Goal: Participate in discussion: Engage in conversation with other users on a specific topic

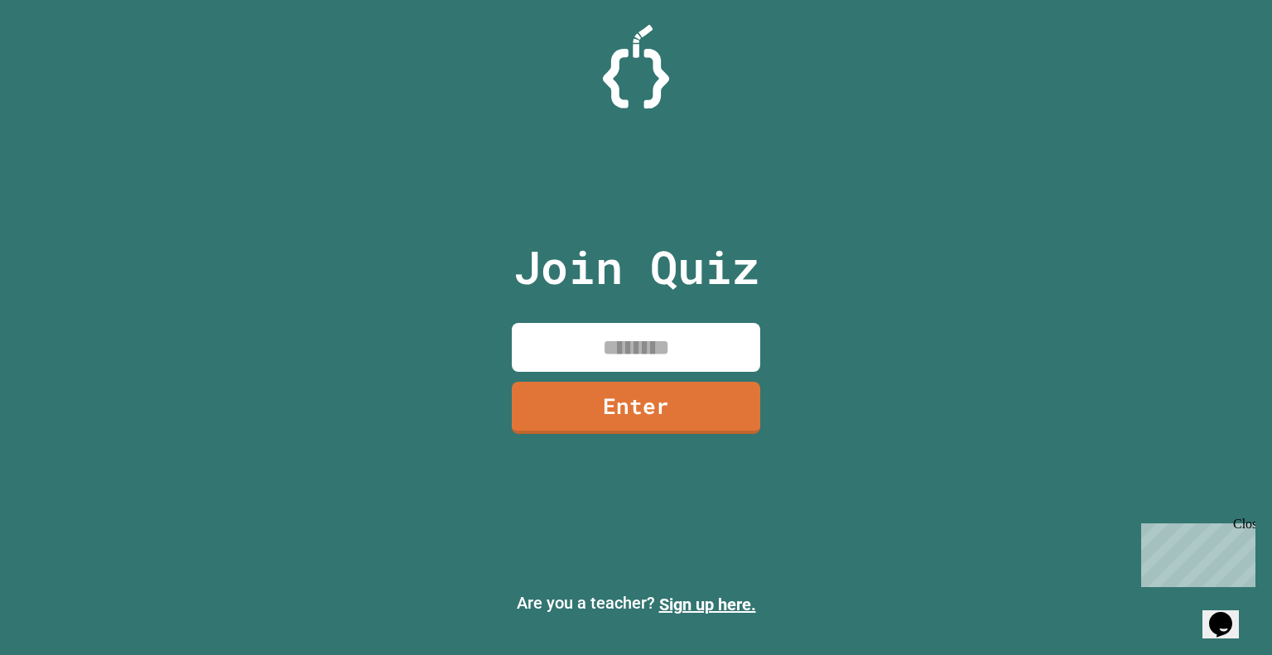
click at [632, 358] on input at bounding box center [636, 347] width 248 height 49
type input "********"
click at [726, 416] on link "Enter" at bounding box center [636, 408] width 248 height 52
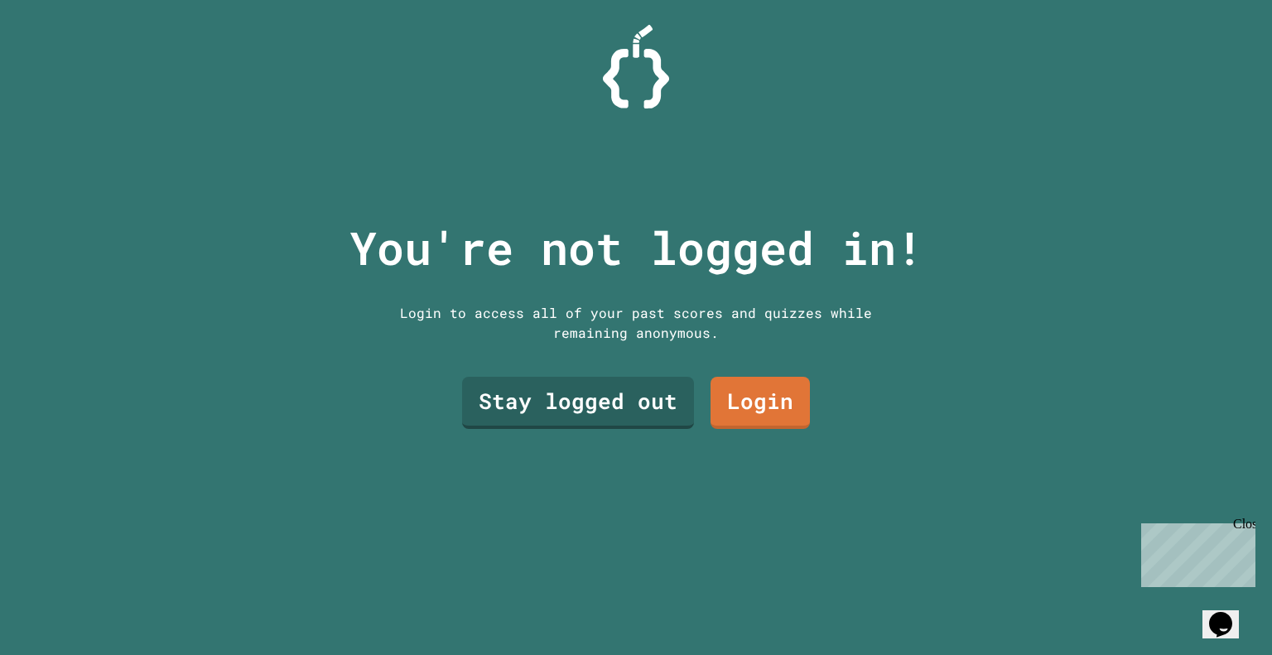
click at [609, 403] on link "Stay logged out" at bounding box center [578, 403] width 232 height 52
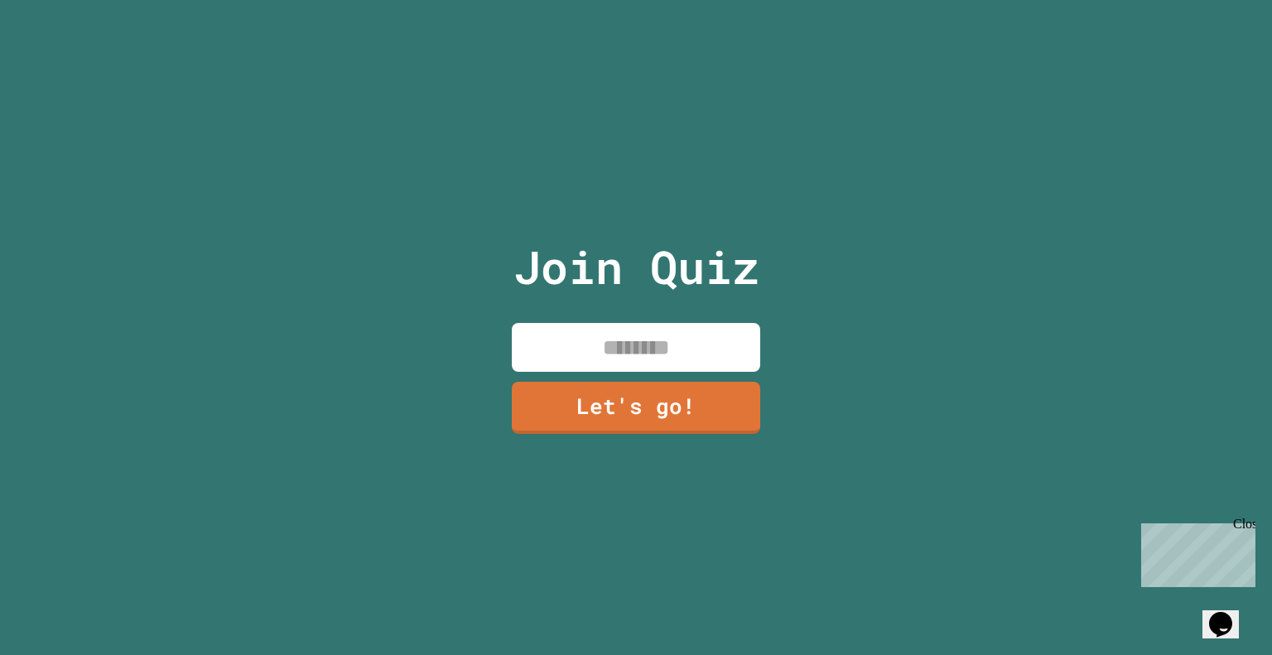
click at [646, 351] on input at bounding box center [636, 347] width 248 height 49
type input "******"
click at [630, 426] on link "Let's go!" at bounding box center [636, 408] width 248 height 52
click at [636, 0] on div at bounding box center [636, 0] width 0 height 0
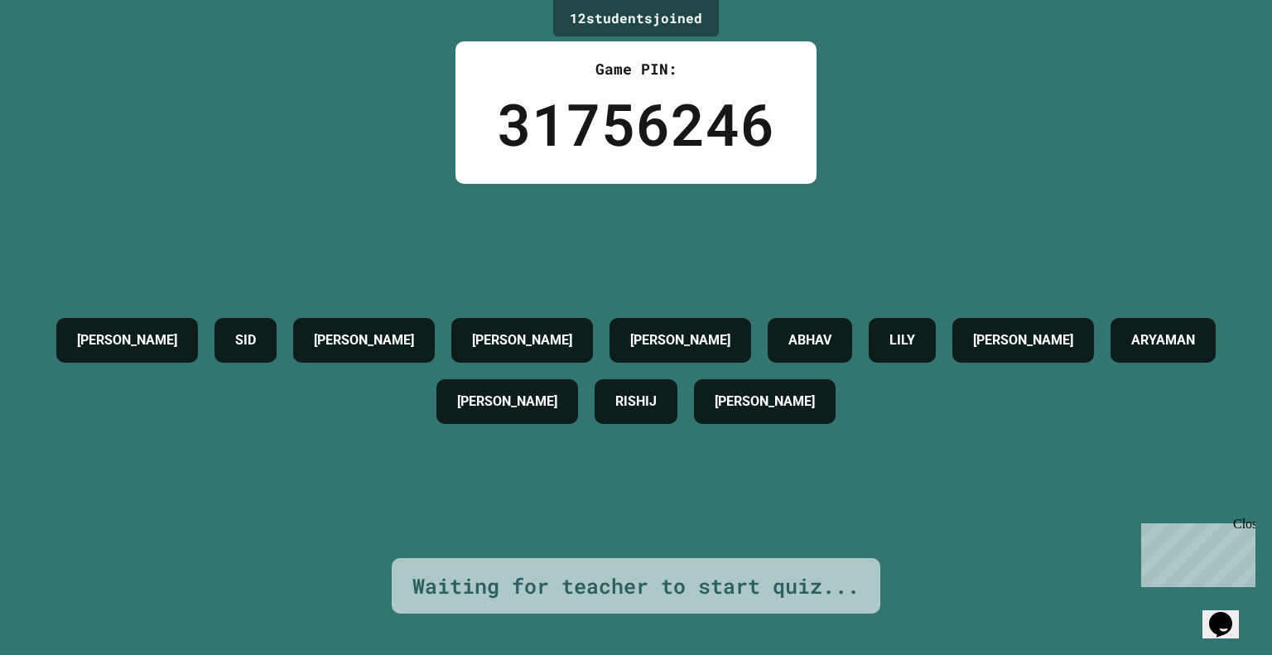
click at [935, 318] on div "LILY" at bounding box center [901, 340] width 67 height 45
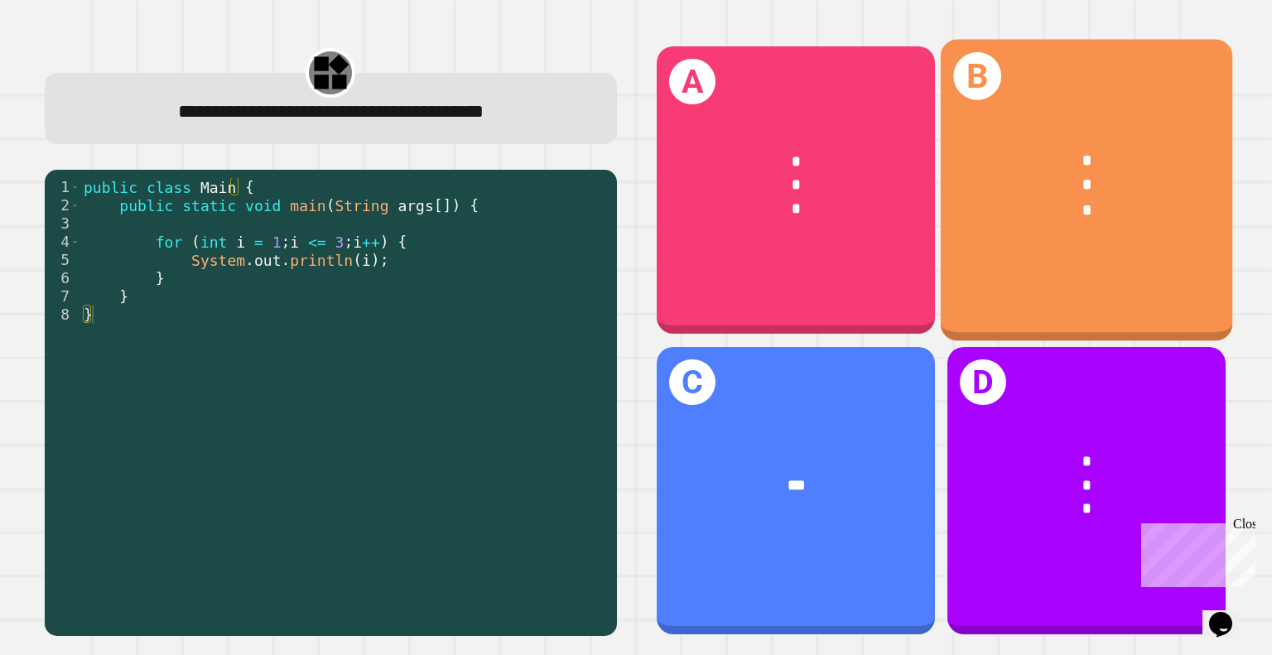
click at [1076, 522] on div "* * *" at bounding box center [1086, 486] width 278 height 131
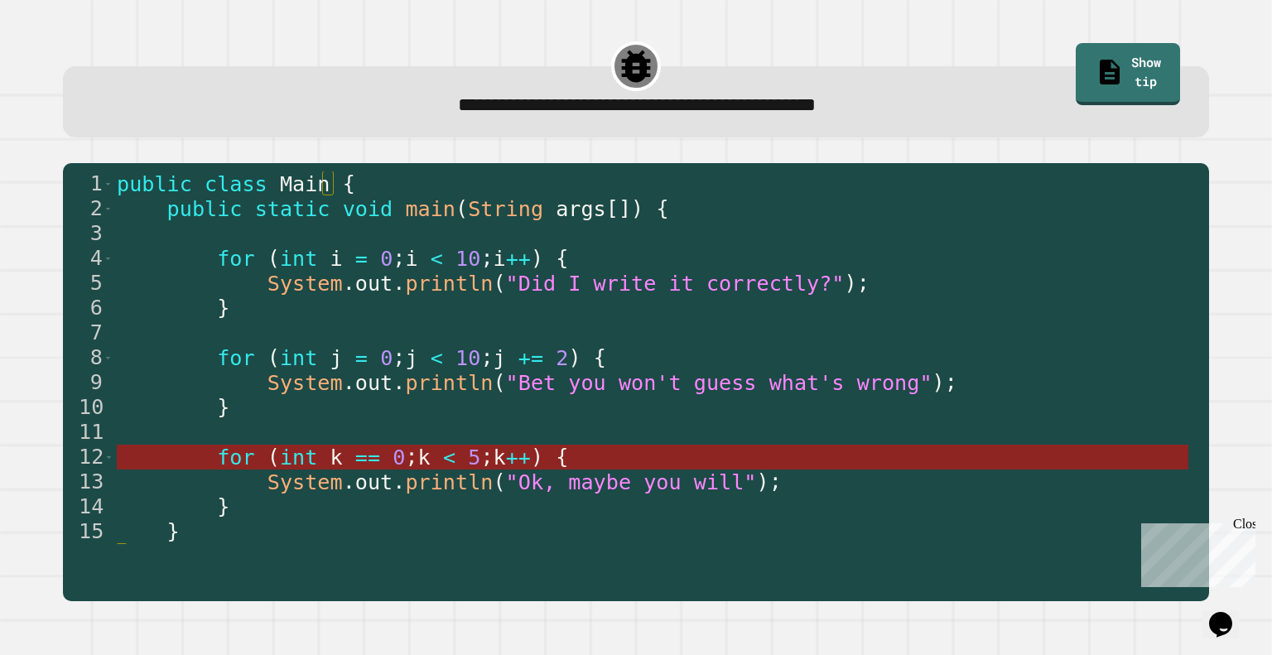
click at [330, 468] on span "k" at bounding box center [336, 457] width 12 height 24
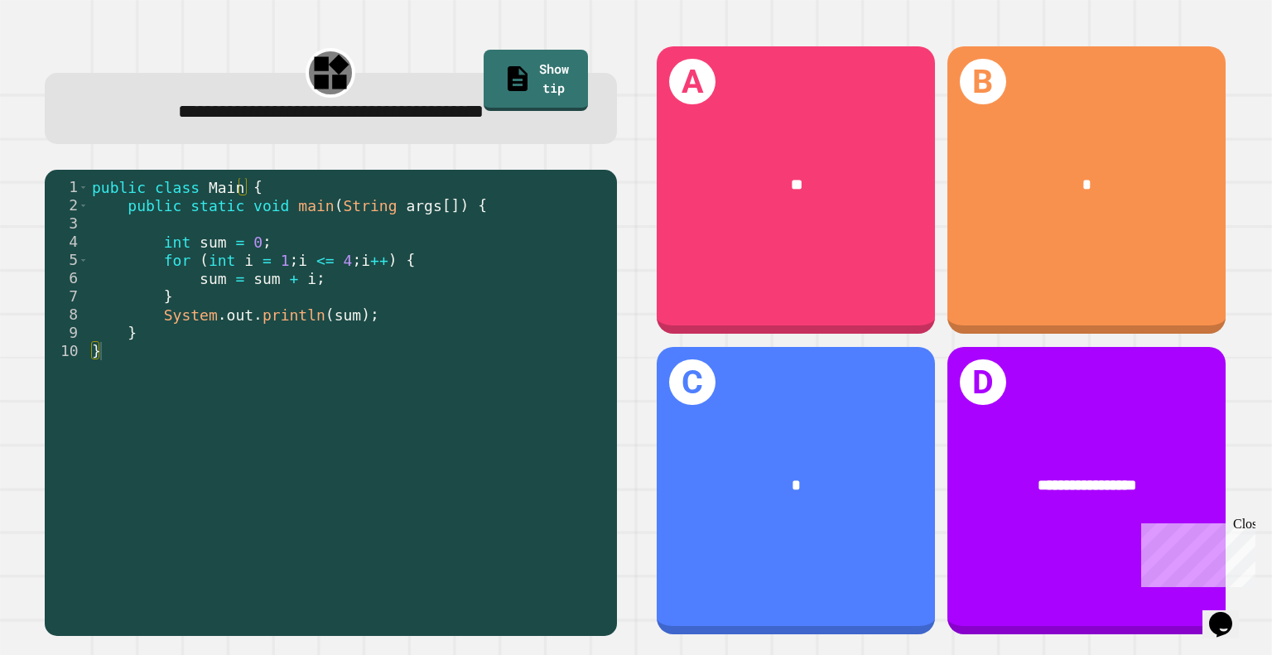
click at [1105, 233] on div "B *" at bounding box center [1086, 189] width 278 height 287
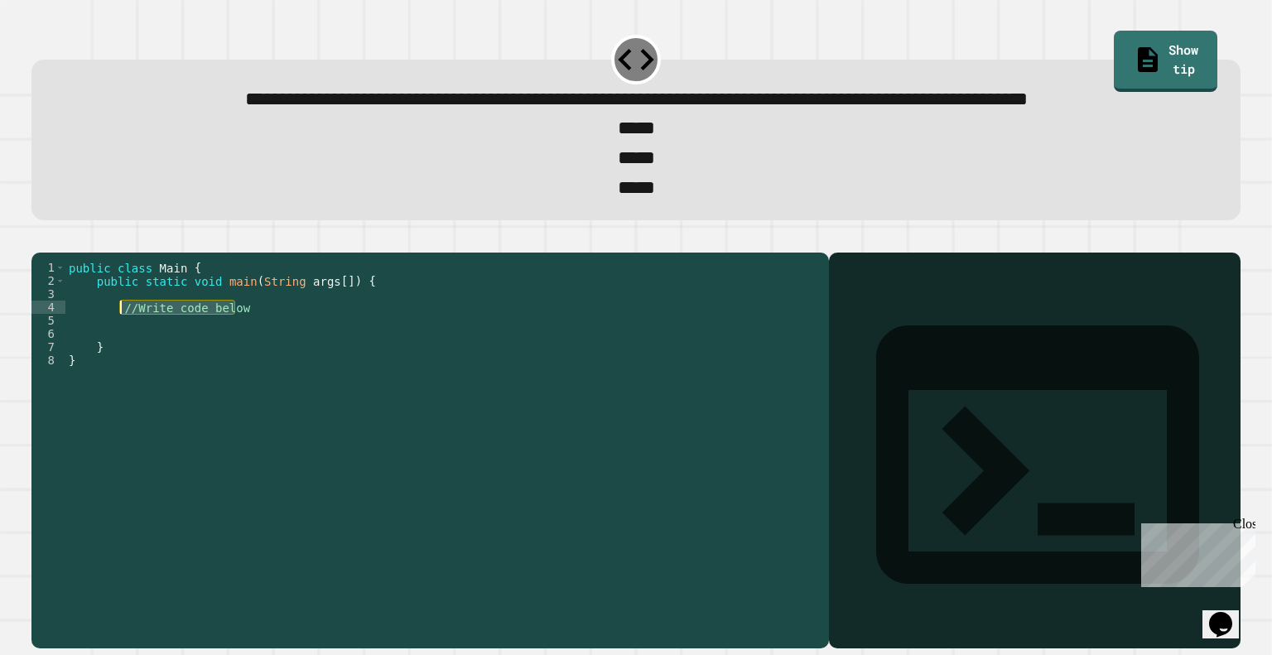
drag, startPoint x: 238, startPoint y: 372, endPoint x: 121, endPoint y: 370, distance: 116.7
click at [121, 370] on div "public class Main { public static void main ( String args [ ]) { //Write code b…" at bounding box center [442, 413] width 755 height 305
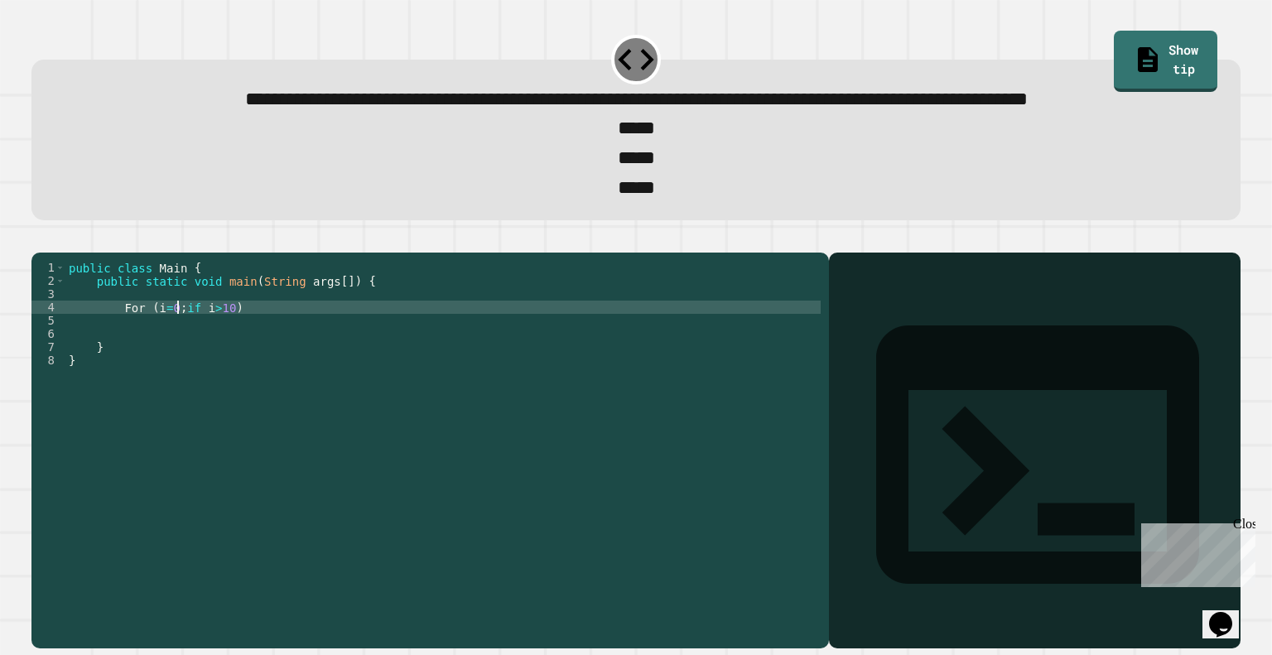
scroll to position [0, 7]
click at [190, 370] on div "public class Main { public static void main ( String args [ ]) { For ( i = 0 ; …" at bounding box center [442, 413] width 755 height 305
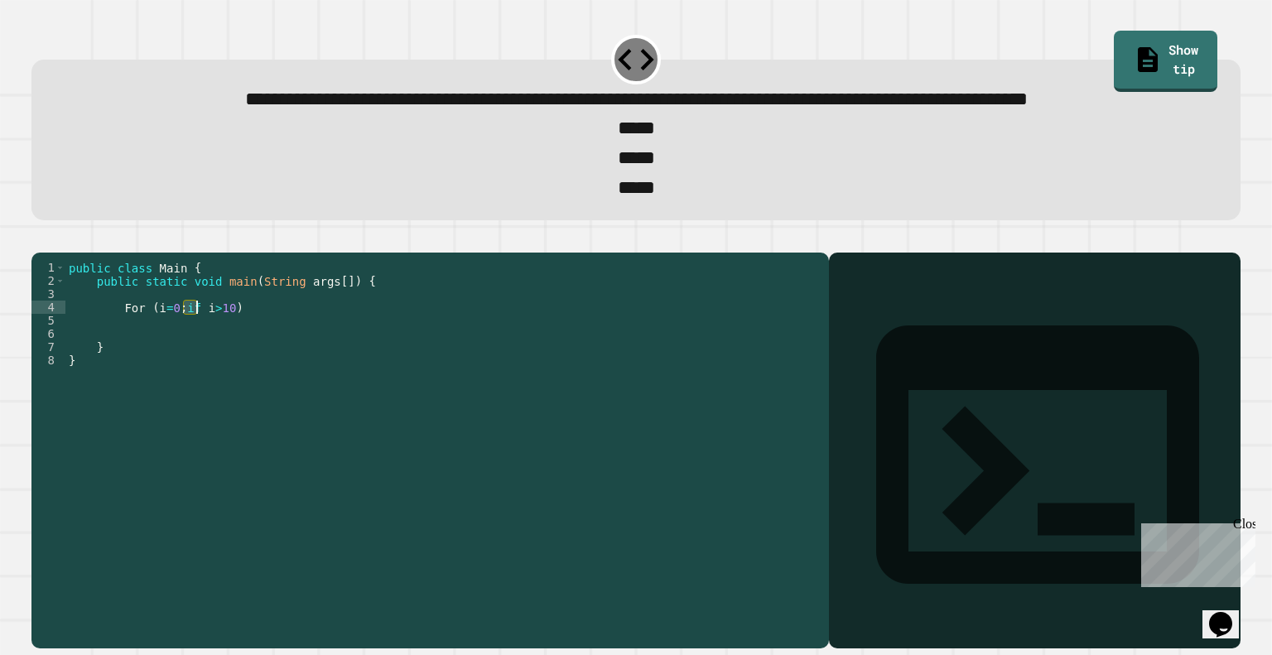
click at [190, 370] on div "public class Main { public static void main ( String args [ ]) { For ( i = 0 ; …" at bounding box center [442, 413] width 755 height 305
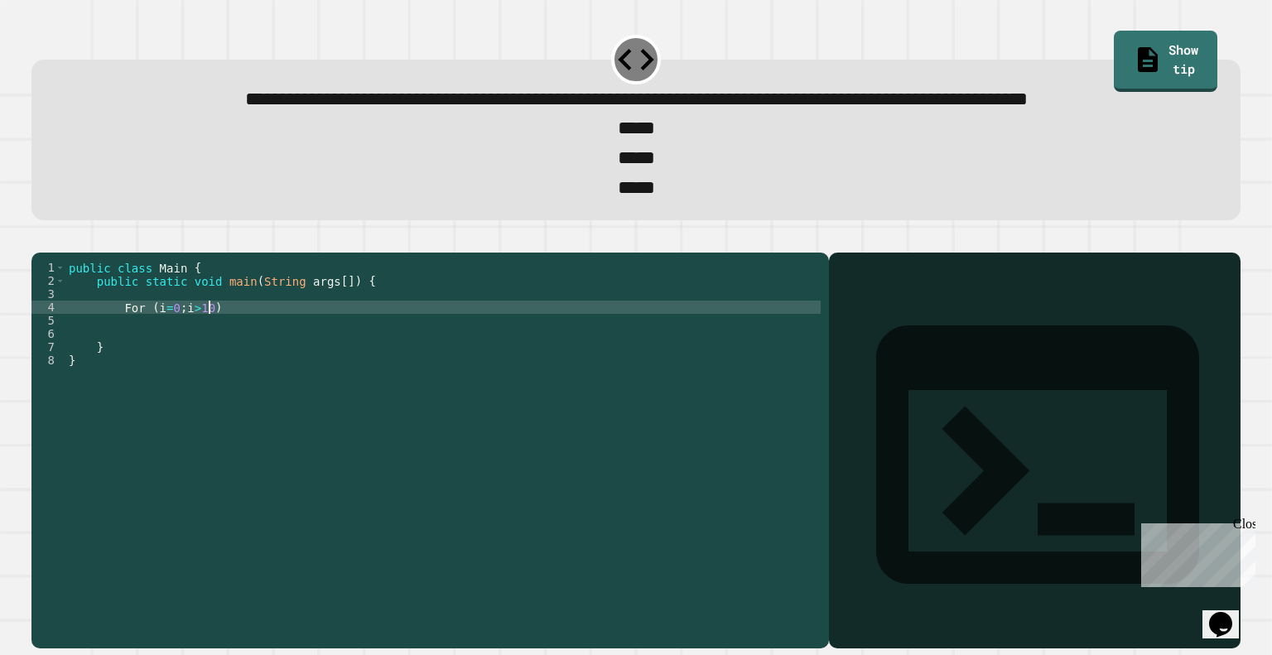
click at [210, 369] on div "public class Main { public static void main ( String args [ ]) { For ( i = 0 ; …" at bounding box center [442, 413] width 755 height 305
click at [279, 367] on div "public class Main { public static void main ( String args [ ]) { For ( i = 0 ; …" at bounding box center [442, 413] width 755 height 305
type textarea "**********"
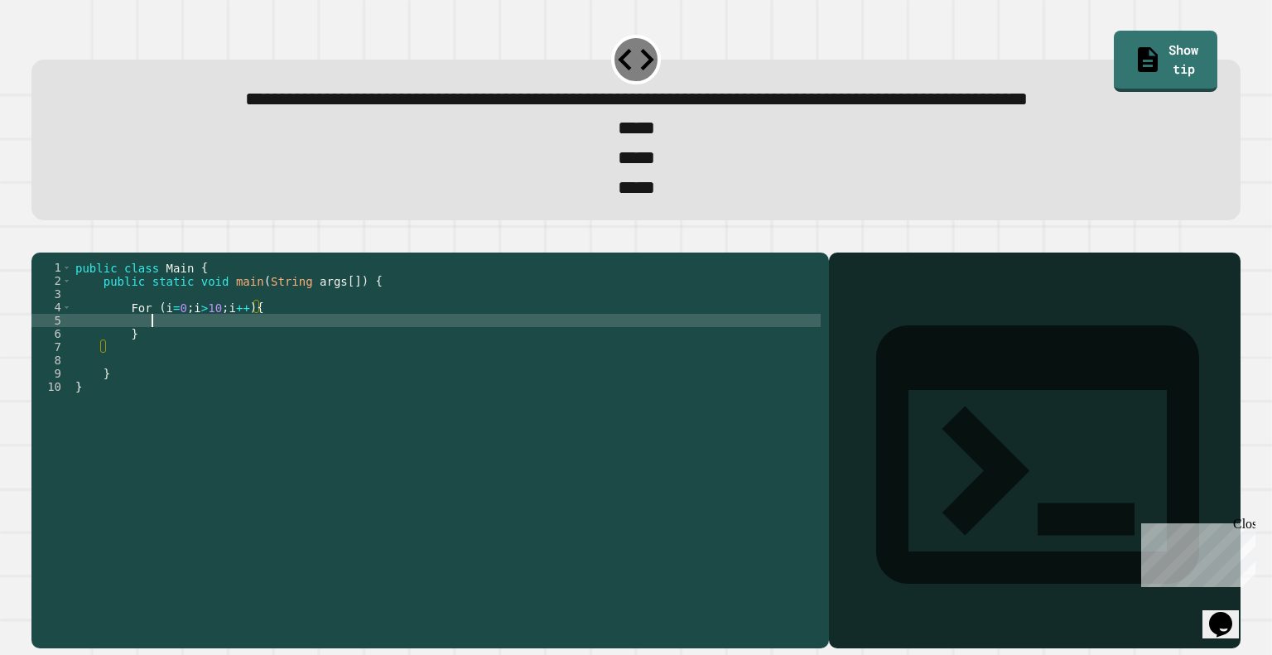
scroll to position [0, 4]
type textarea "*"
type textarea "**********"
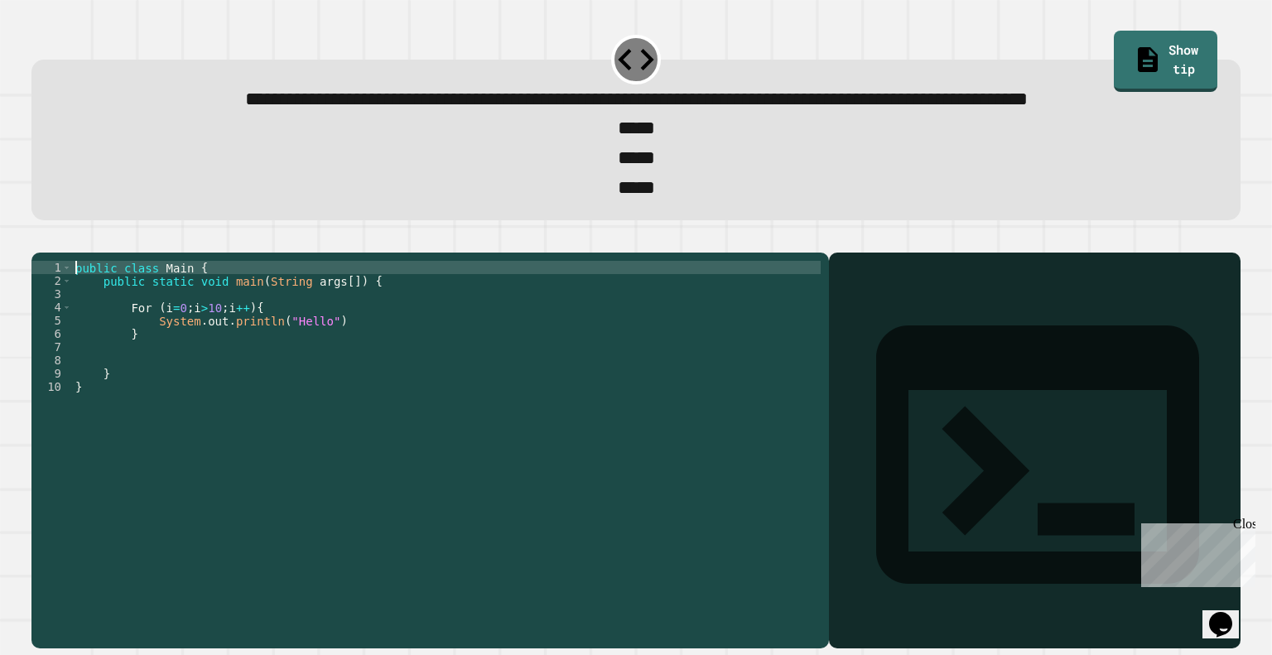
click at [77, 331] on div "public class Main { public static void main ( String args [ ]) { For ( i = 0 ; …" at bounding box center [446, 413] width 748 height 305
type textarea "**********"
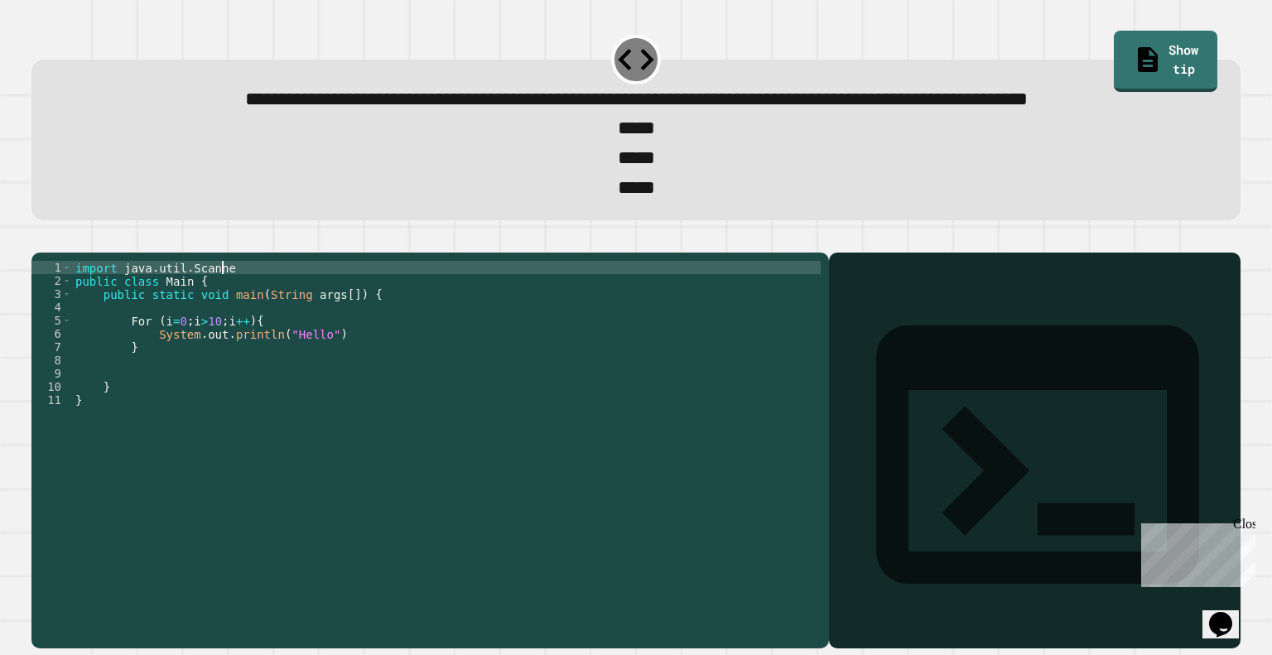
scroll to position [0, 10]
type textarea "**********"
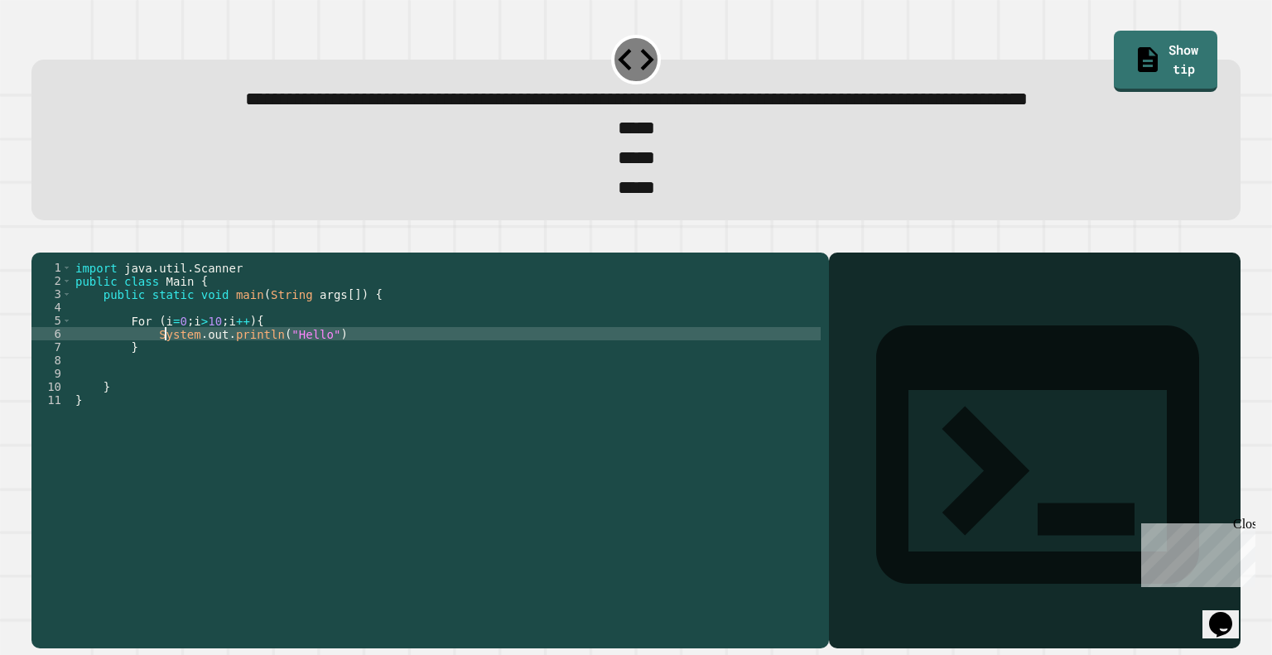
click at [165, 393] on div "import java . util . Scanner public class Main { public static void main ( Stri…" at bounding box center [446, 413] width 748 height 305
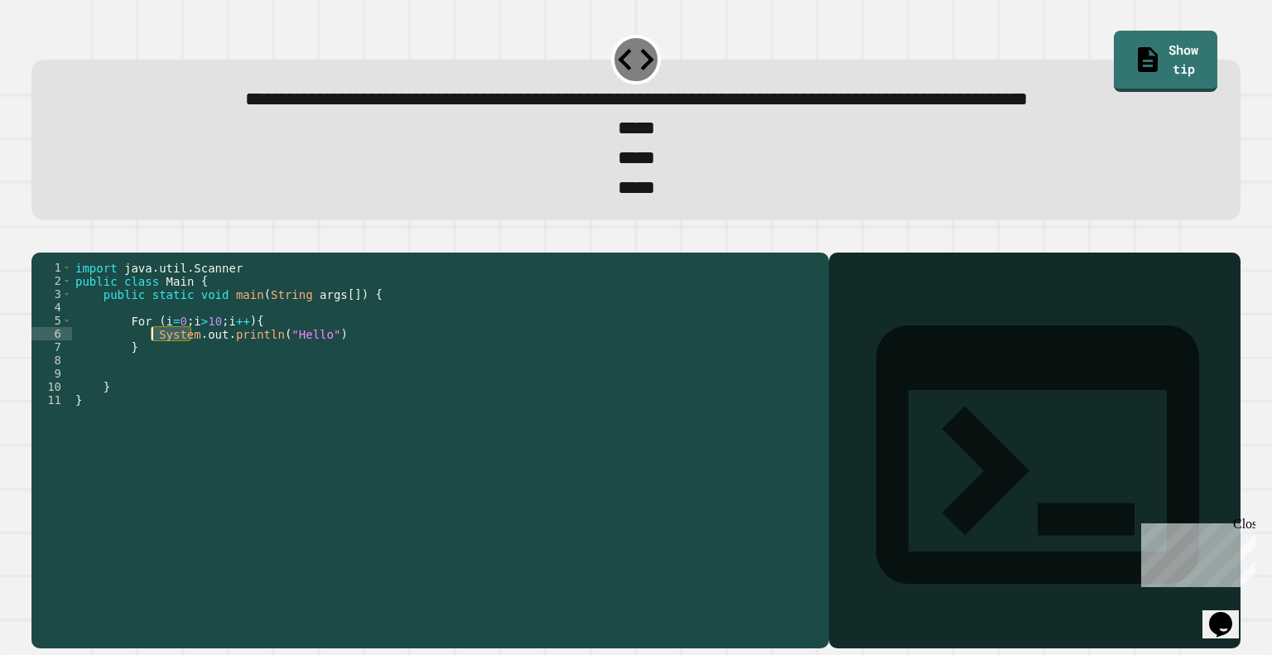
click at [165, 393] on div "import java . util . Scanner public class Main { public static void main ( Stri…" at bounding box center [446, 413] width 748 height 305
drag, startPoint x: 235, startPoint y: 329, endPoint x: 36, endPoint y: 332, distance: 198.7
click at [36, 332] on div "**********" at bounding box center [425, 400] width 789 height 278
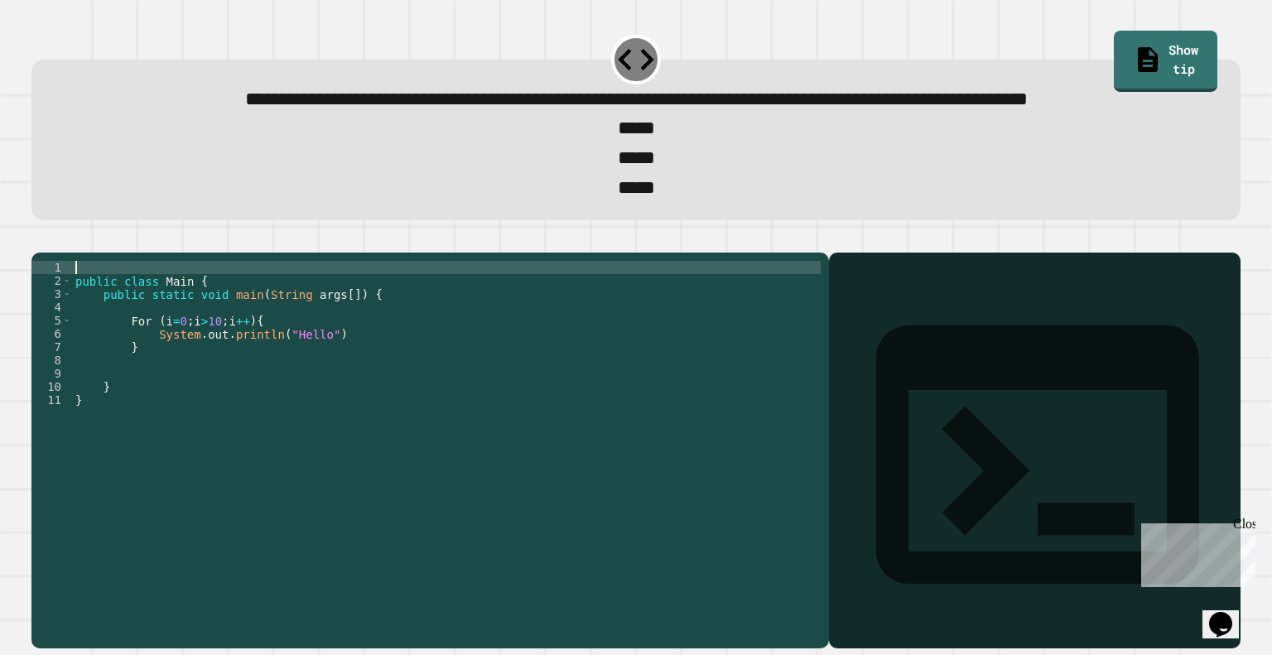
click at [40, 239] on icon "button" at bounding box center [40, 239] width 0 height 0
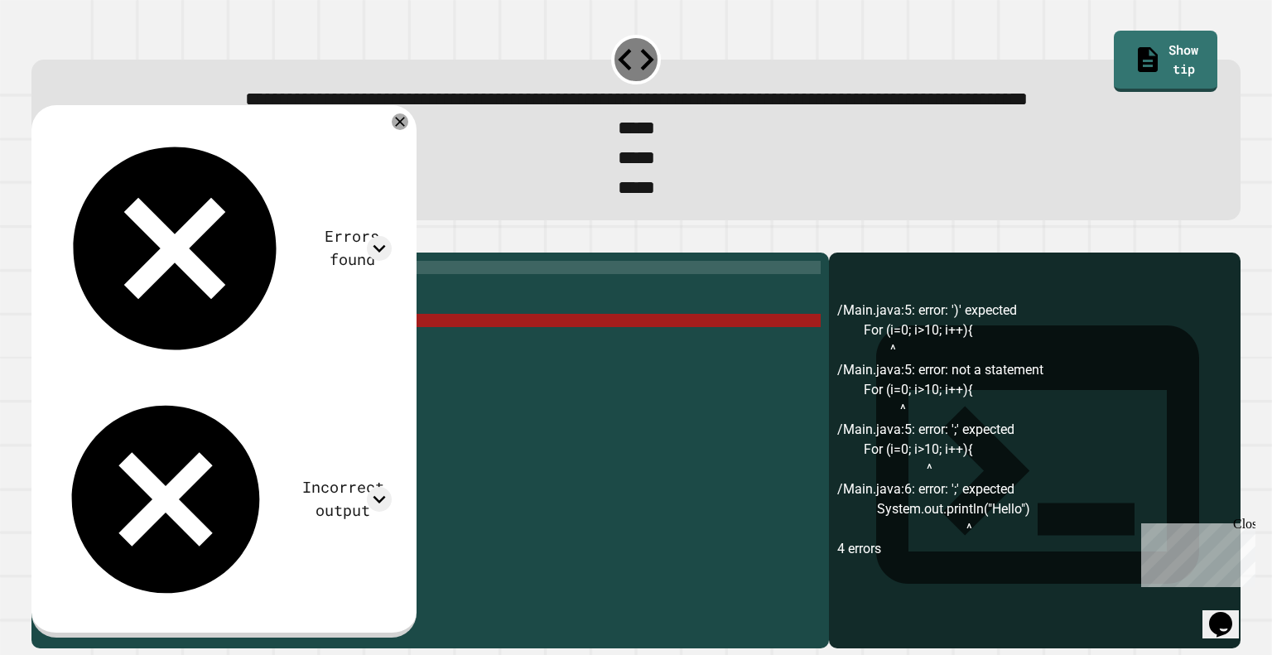
click at [145, 383] on div "public class Main { public static void main ( String args [ ]) { For ( i = 0 ; …" at bounding box center [446, 413] width 748 height 305
click at [159, 385] on div "public class Main { public static void main ( String args [ ]) { For ( i = 0 ; …" at bounding box center [446, 413] width 748 height 305
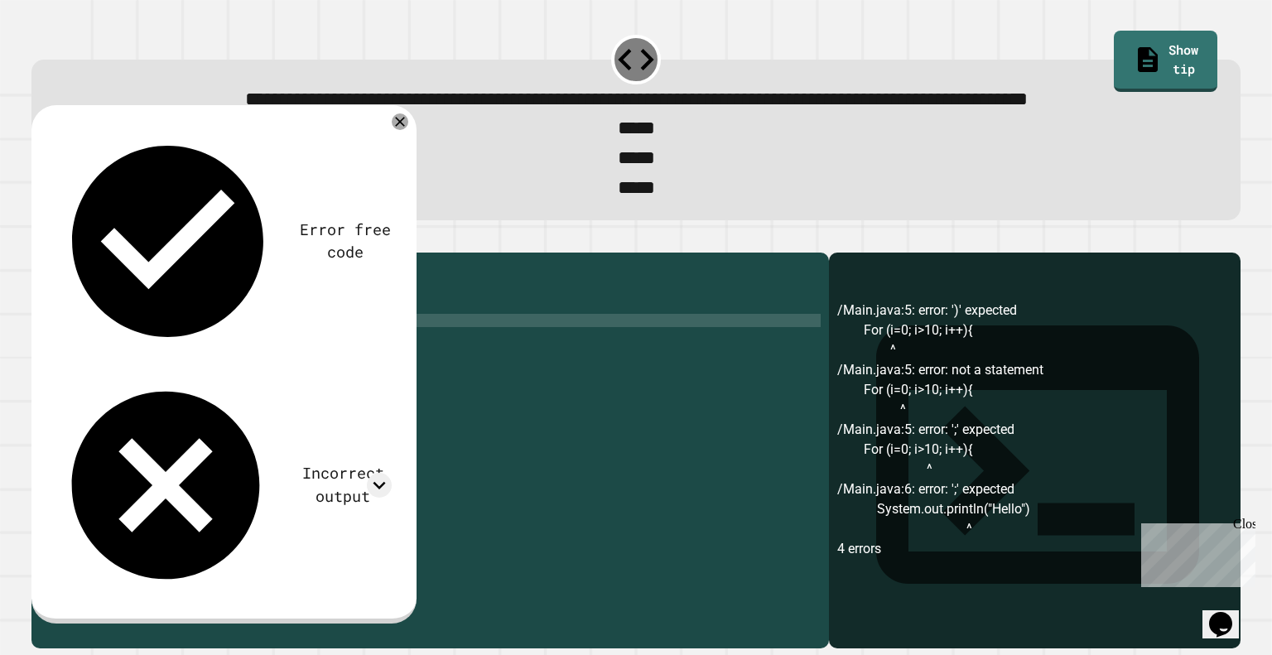
scroll to position [0, 7]
click at [40, 239] on icon "button" at bounding box center [40, 239] width 0 height 0
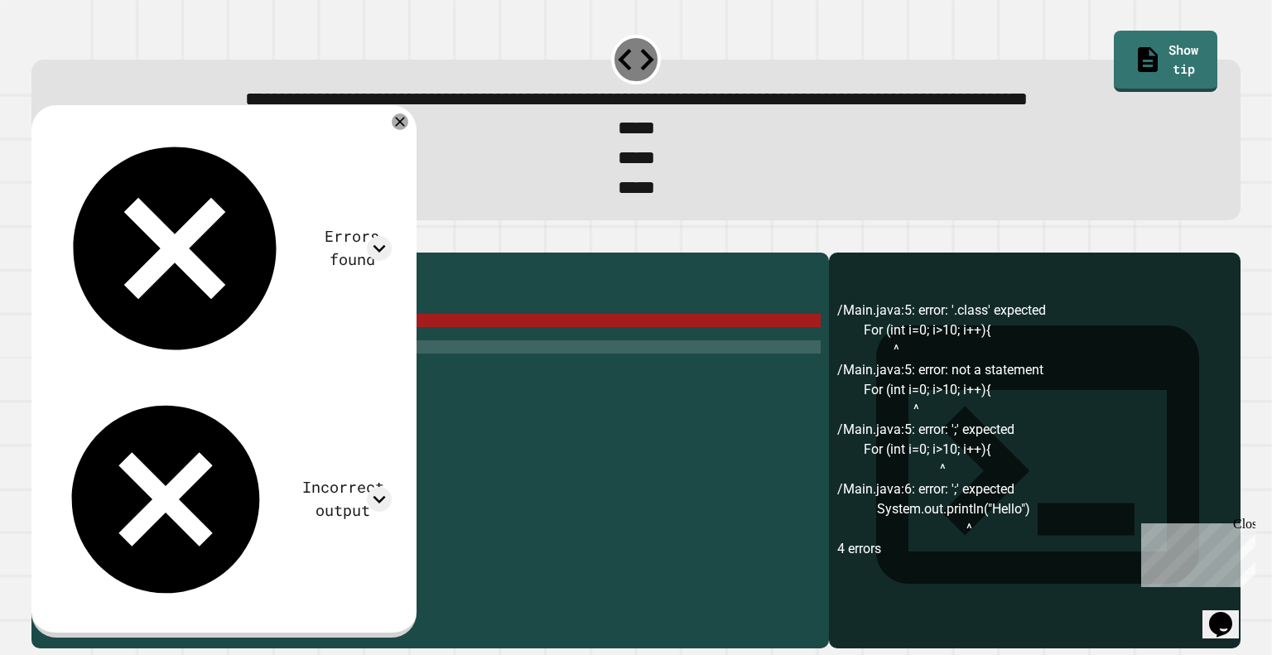
click at [341, 401] on div "public class Main { public static void main ( String args [ ]) { For ( int i = …" at bounding box center [446, 413] width 748 height 305
click at [341, 396] on div "public class Main { public static void main ( String args [ ]) { For ( int i = …" at bounding box center [446, 413] width 748 height 305
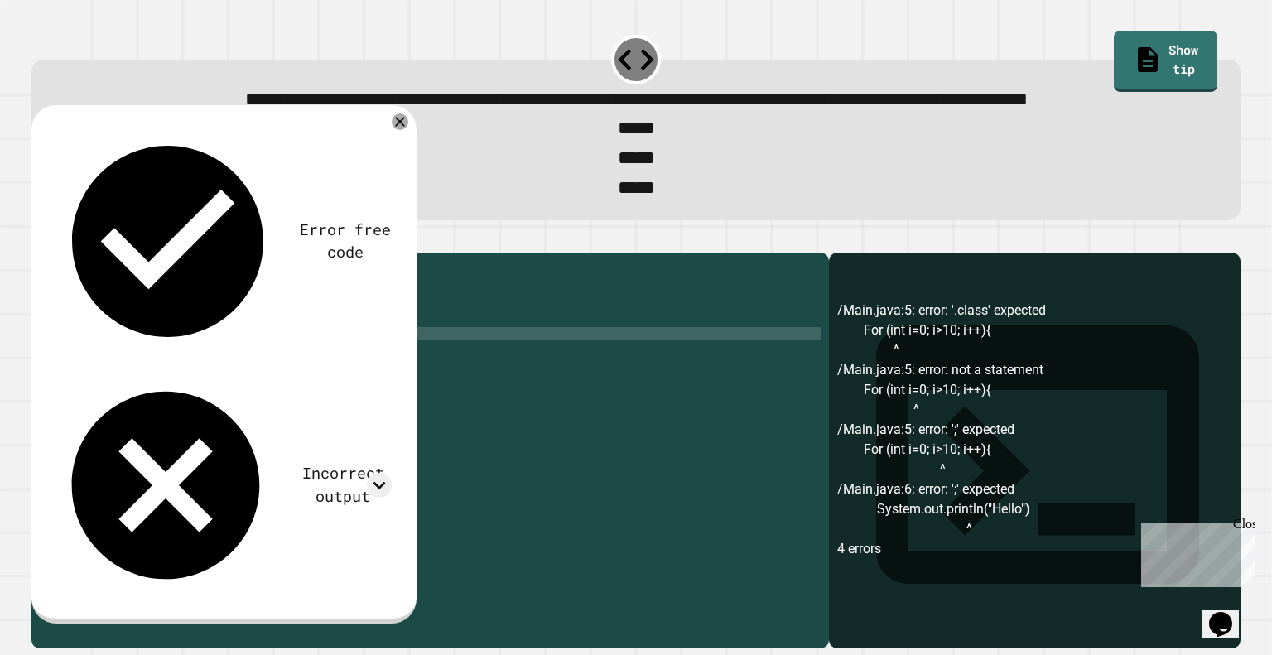
click at [53, 255] on icon "button" at bounding box center [50, 249] width 9 height 12
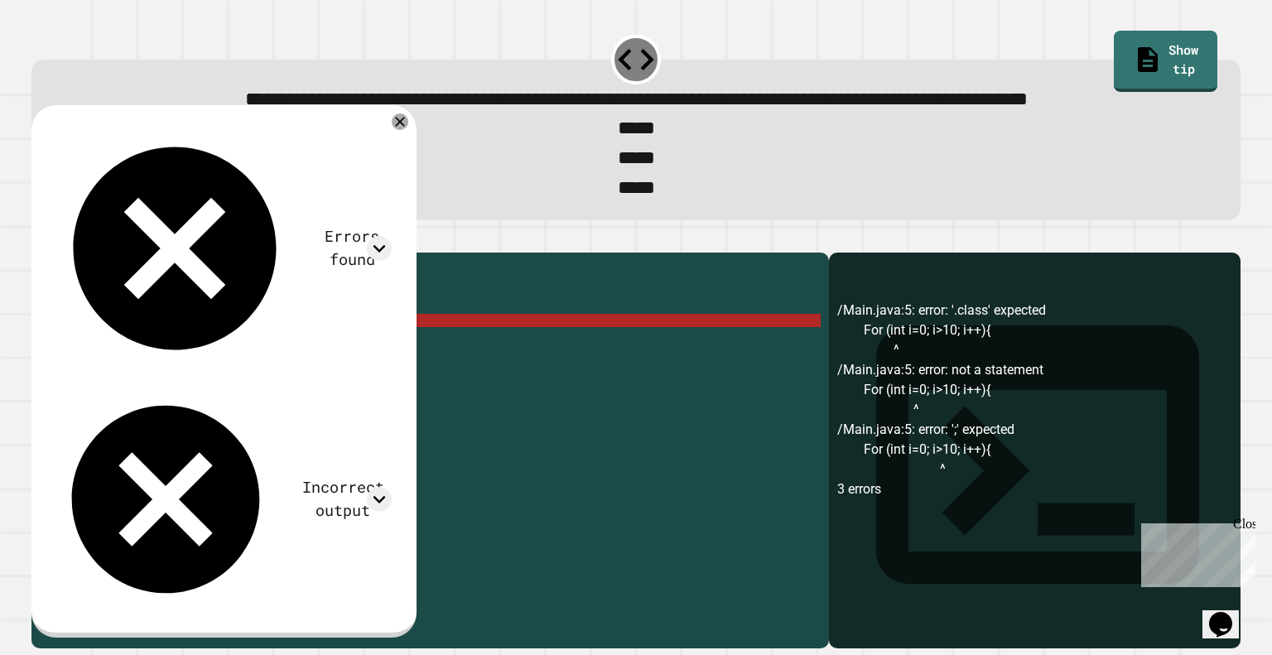
scroll to position [0, 13]
click at [228, 385] on div "public class Main { public static void main ( String args [ ]) { For ( int i = …" at bounding box center [446, 413] width 748 height 305
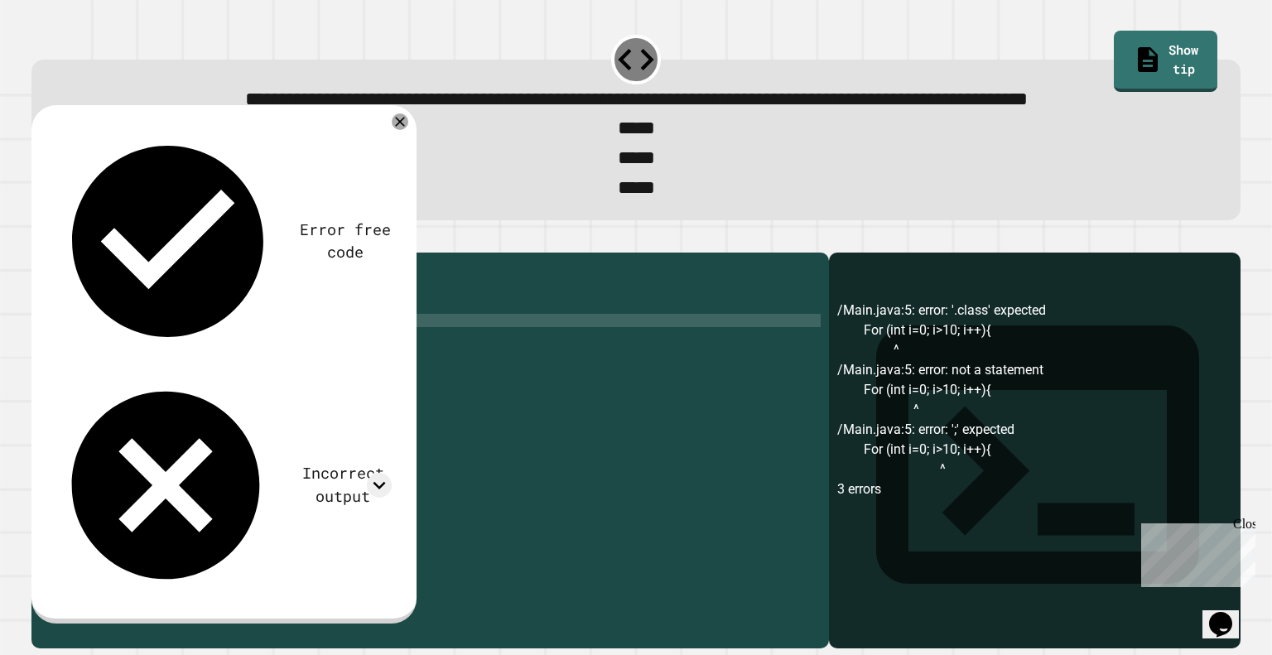
scroll to position [0, 11]
type textarea "**********"
click at [40, 239] on button "button" at bounding box center [40, 239] width 0 height 0
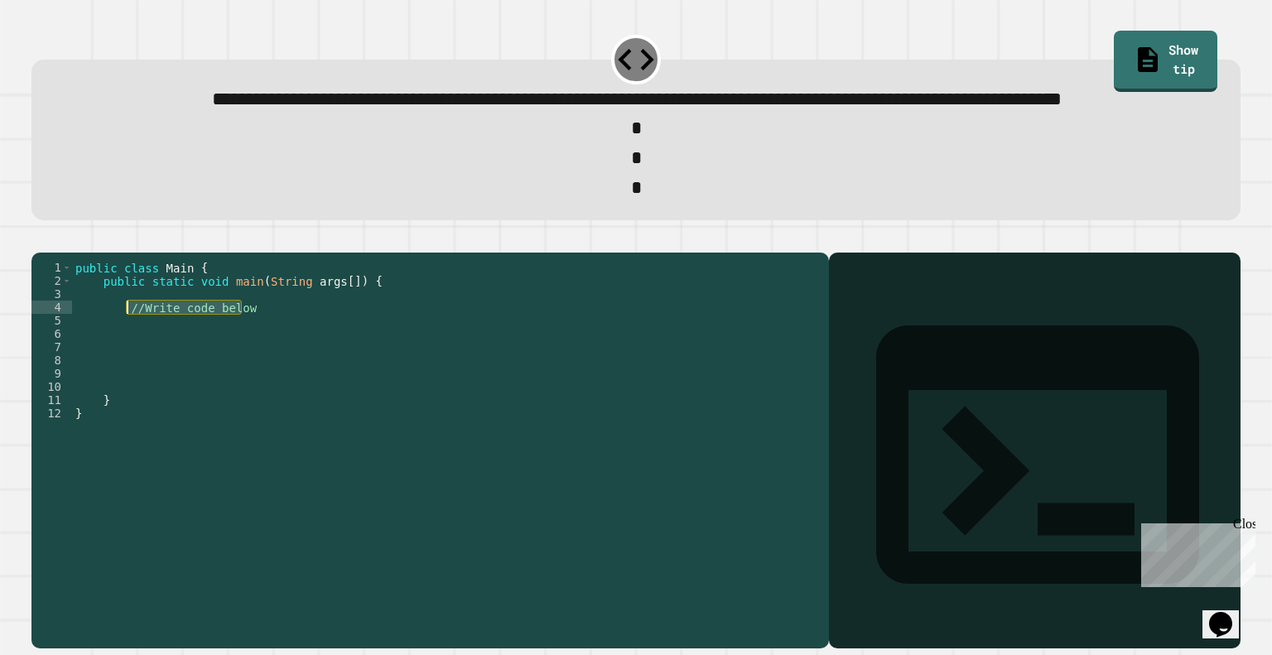
drag, startPoint x: 254, startPoint y: 373, endPoint x: 123, endPoint y: 367, distance: 131.0
click at [123, 367] on div "public class Main { public static void main ( String args [ ]) { //Write code b…" at bounding box center [446, 413] width 748 height 305
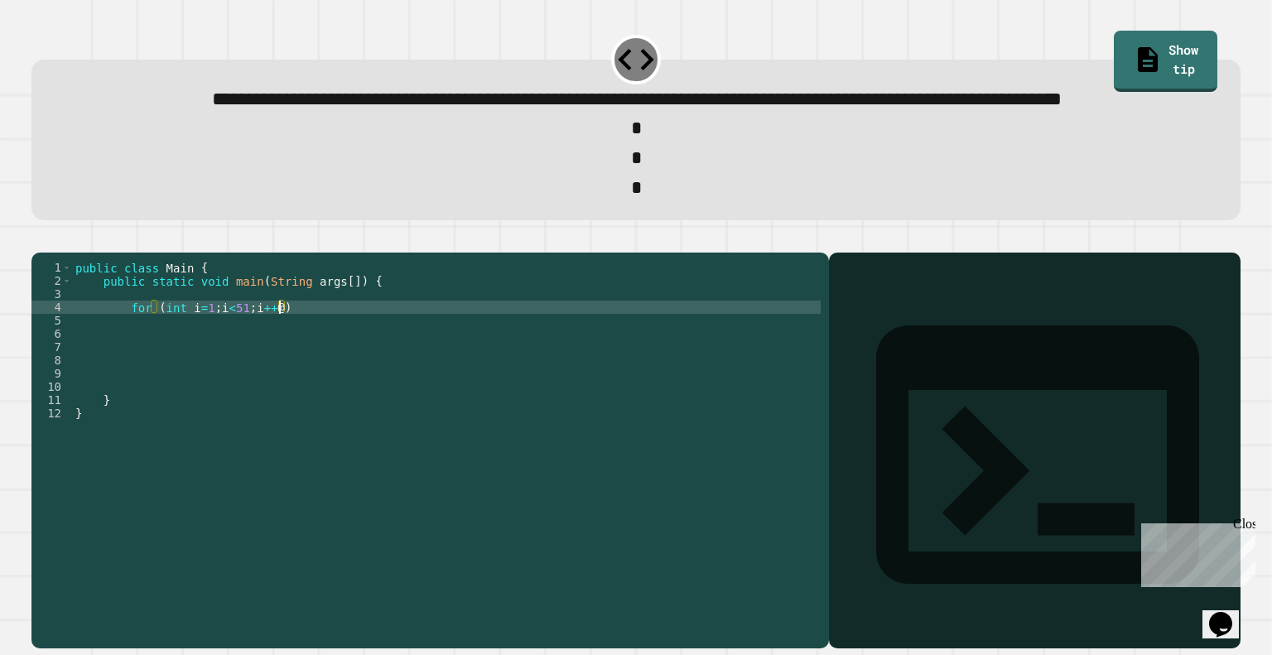
scroll to position [0, 13]
type textarea "**********"
click at [269, 370] on div "public class Main { public static void main ( String args [ ]) { for ( int i = …" at bounding box center [446, 413] width 748 height 305
type textarea "**********"
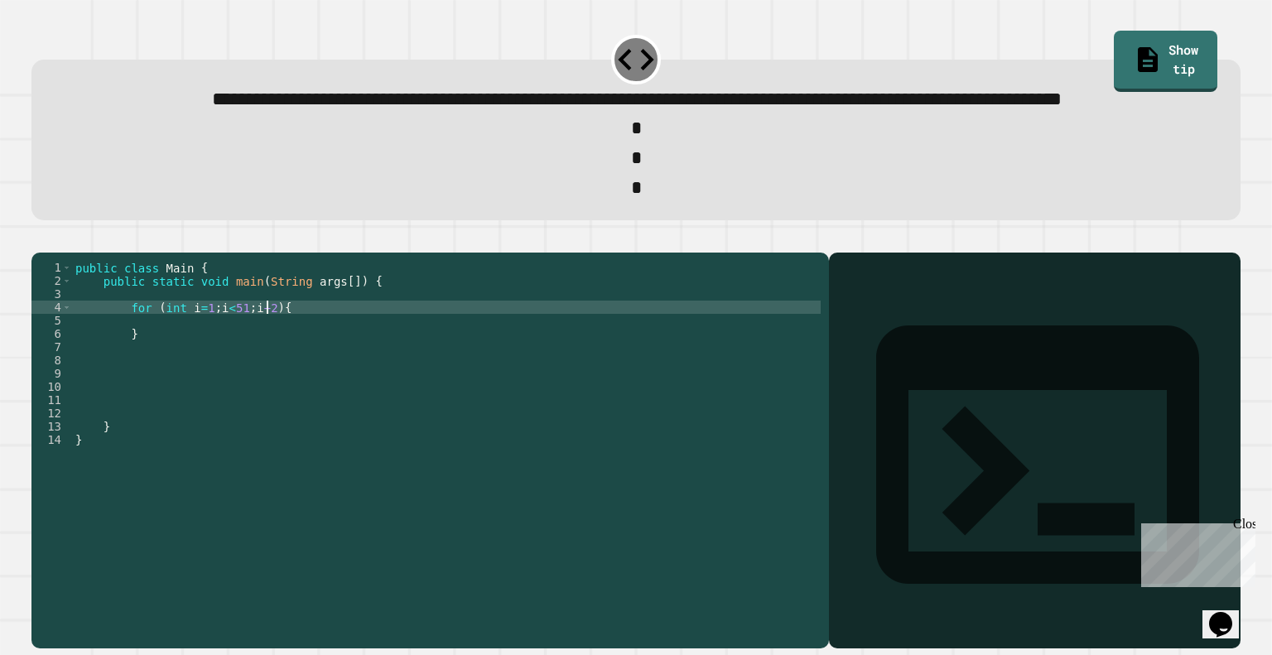
scroll to position [0, 13]
click at [190, 380] on div "public class Main { public static void main ( String args [ ]) { for ( int i = …" at bounding box center [446, 413] width 748 height 305
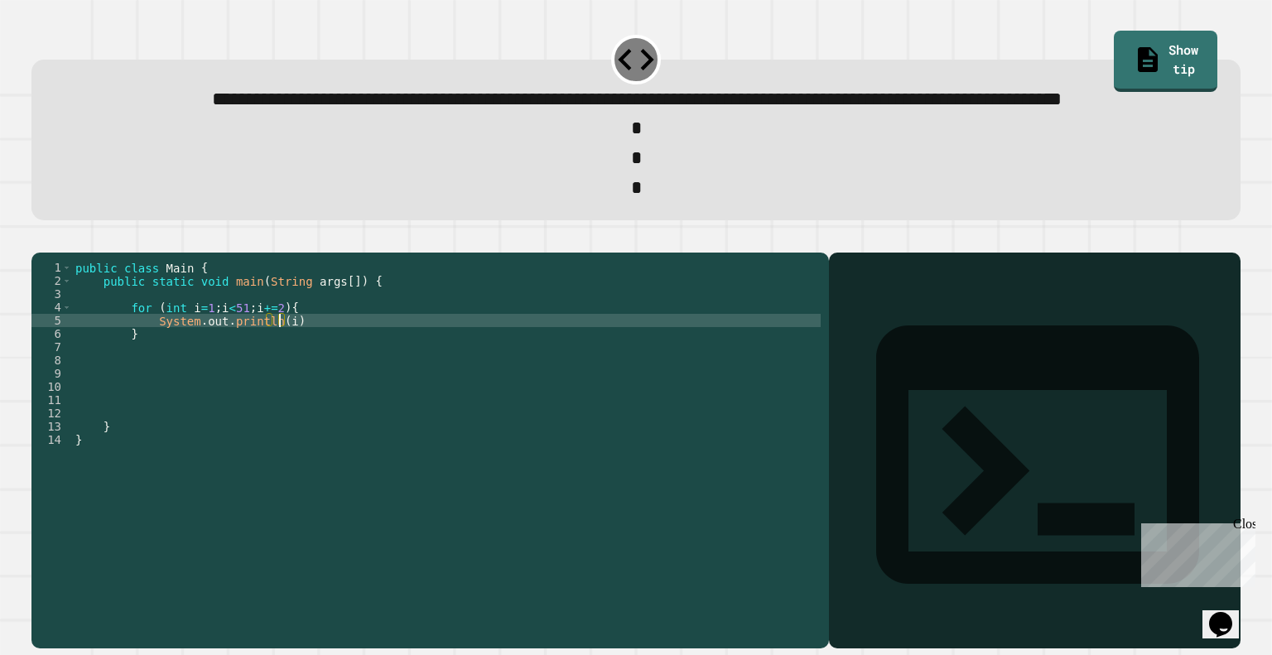
click at [55, 255] on icon "button" at bounding box center [50, 249] width 9 height 12
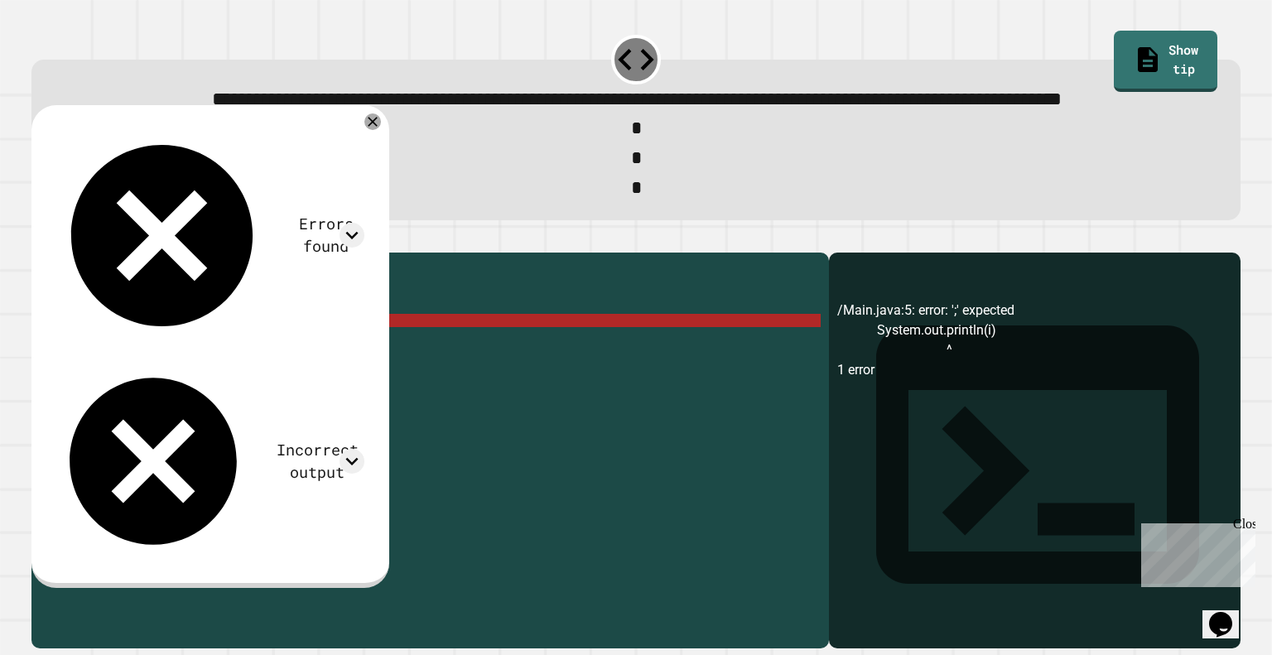
click at [294, 386] on div "public class Main { public static void main ( String args [ ]) { for ( int i = …" at bounding box center [446, 413] width 748 height 305
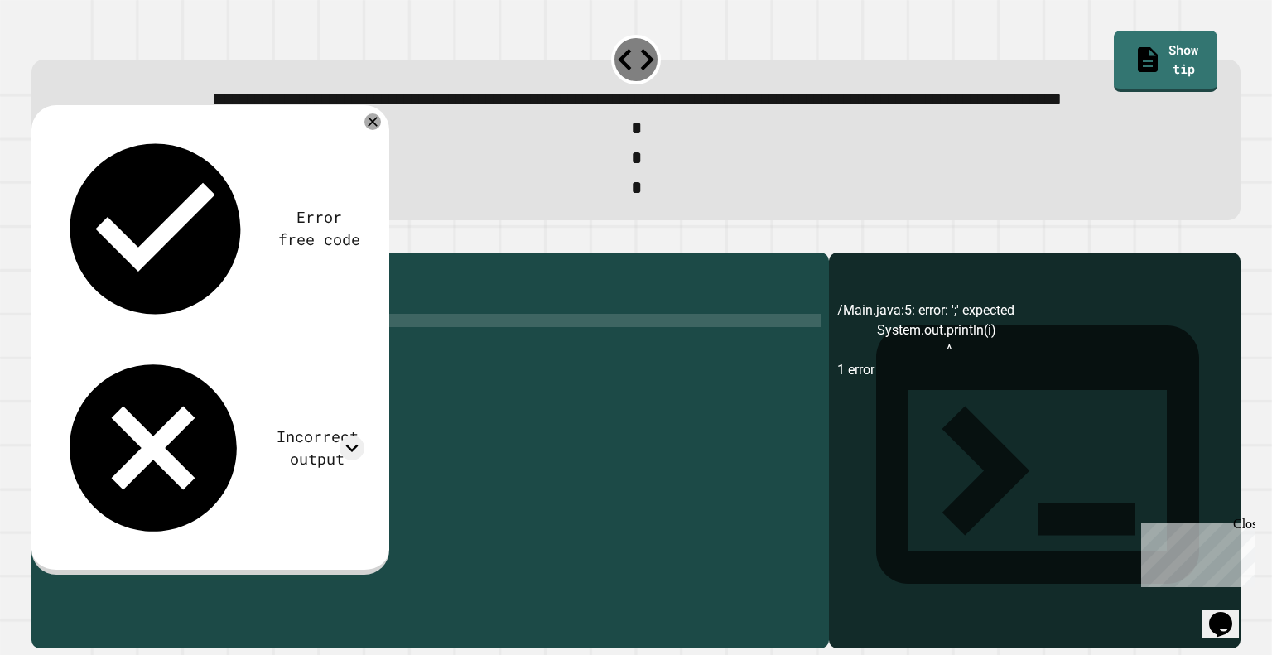
type textarea "**********"
click at [40, 239] on icon "button" at bounding box center [40, 239] width 0 height 0
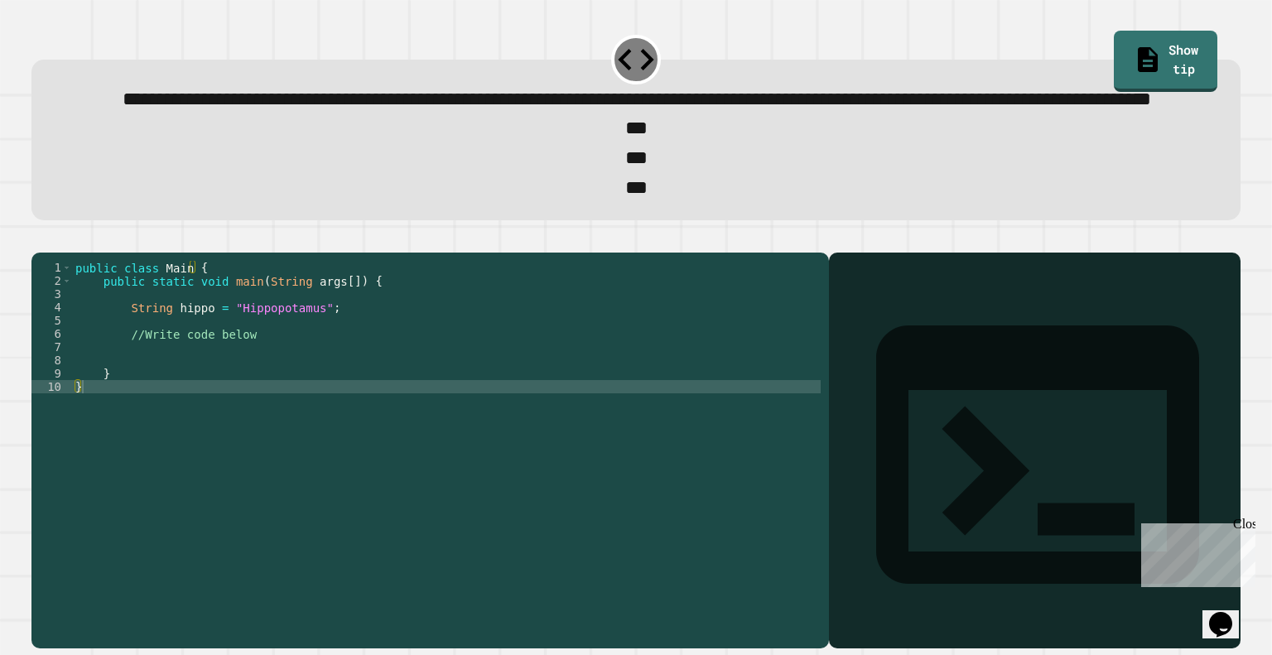
click at [180, 377] on div "public class Main { public static void main ( String args [ ]) { String hippo =…" at bounding box center [446, 413] width 748 height 305
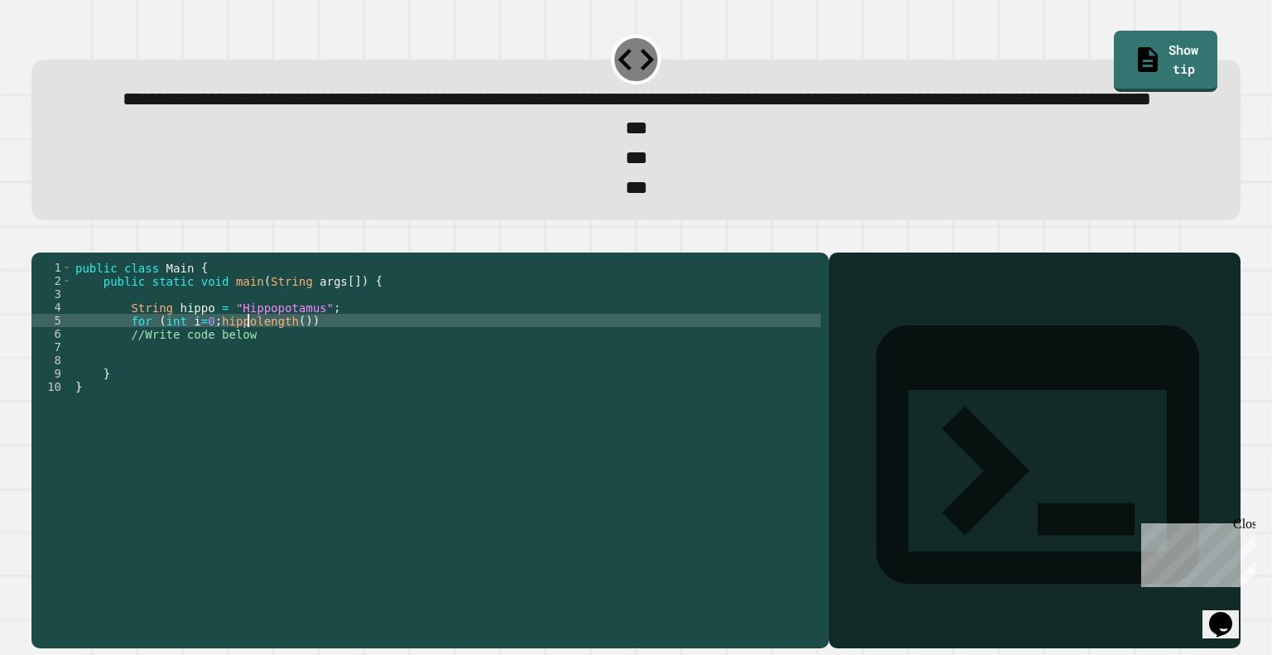
scroll to position [0, 13]
click at [303, 380] on div "public class Main { public static void main ( String args [ ]) { String hippo =…" at bounding box center [446, 413] width 748 height 305
click at [215, 382] on div "public class Main { public static void main ( String args [ ]) { String hippo =…" at bounding box center [446, 413] width 748 height 305
click at [316, 385] on div "public class Main { public static void main ( String args [ ]) { String hippo =…" at bounding box center [446, 413] width 748 height 305
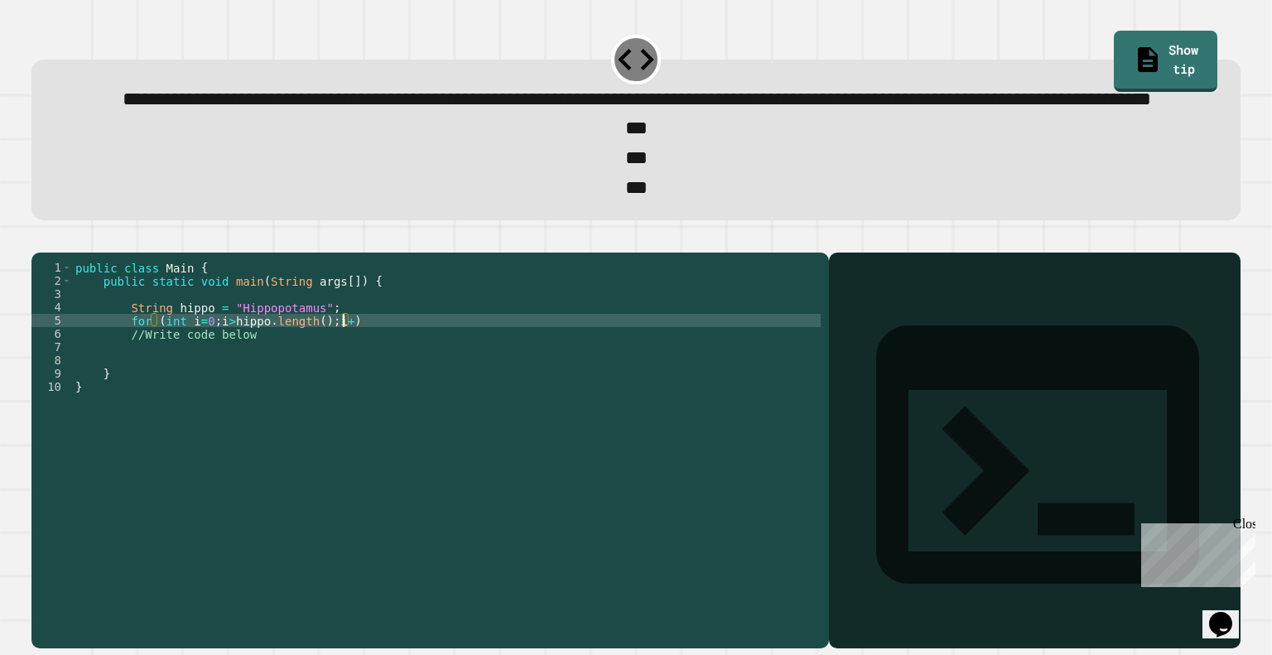
scroll to position [0, 19]
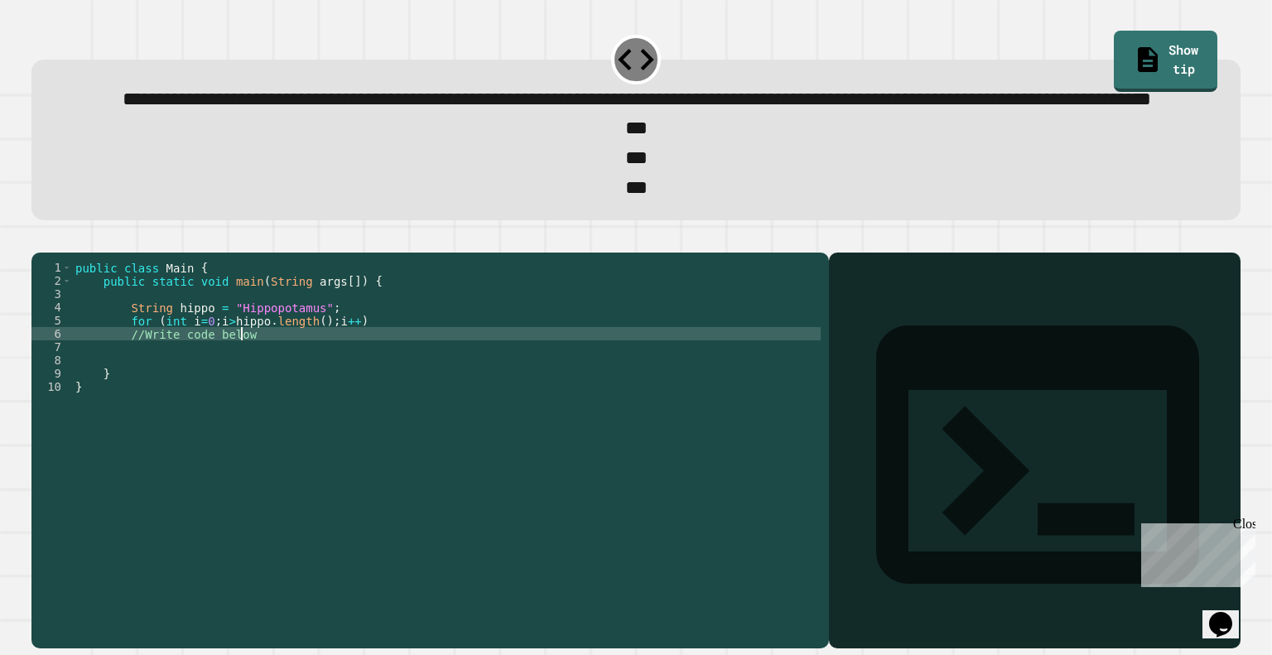
click at [281, 396] on div "public class Main { public static void main ( String args [ ]) { String hippo =…" at bounding box center [446, 413] width 748 height 305
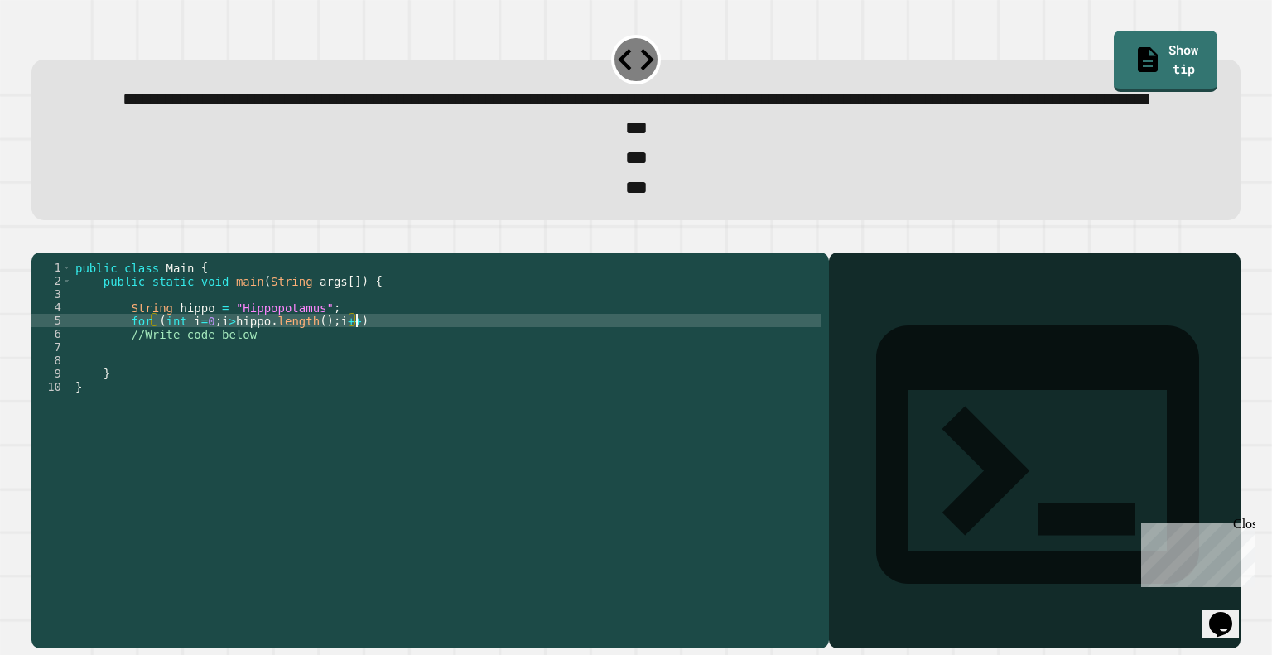
click at [394, 380] on div "public class Main { public static void main ( String args [ ]) { String hippo =…" at bounding box center [446, 413] width 748 height 305
type textarea "**********"
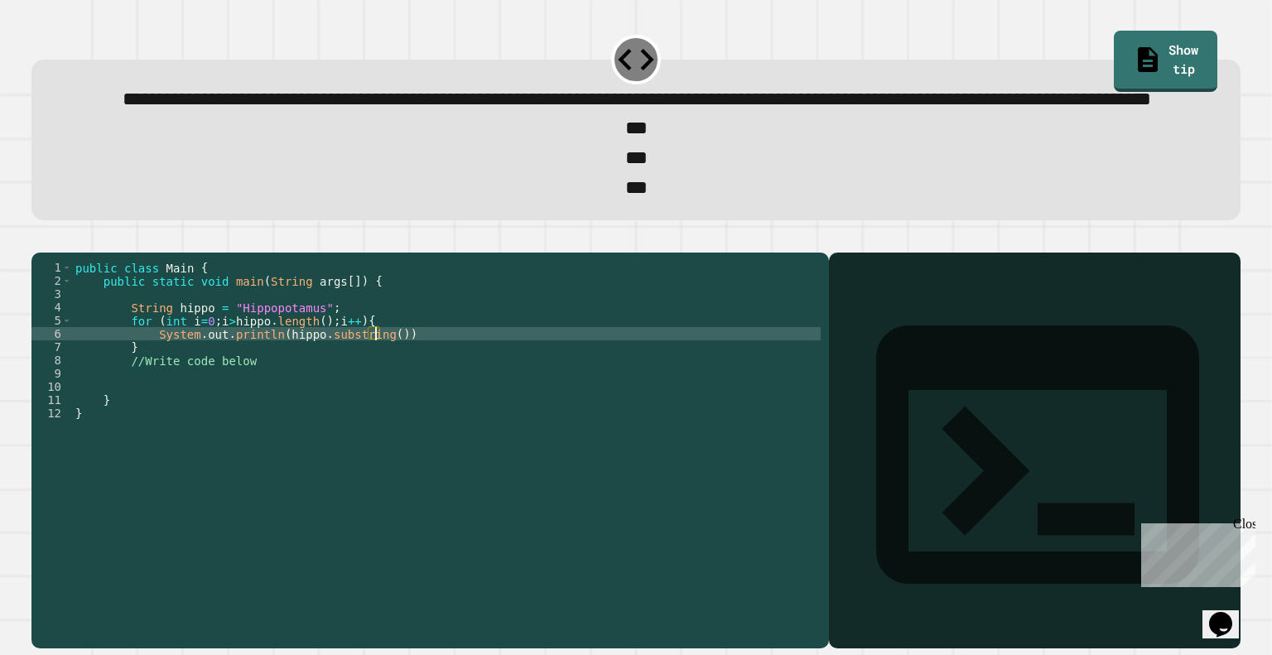
scroll to position [0, 21]
click at [40, 239] on icon "button" at bounding box center [40, 239] width 0 height 0
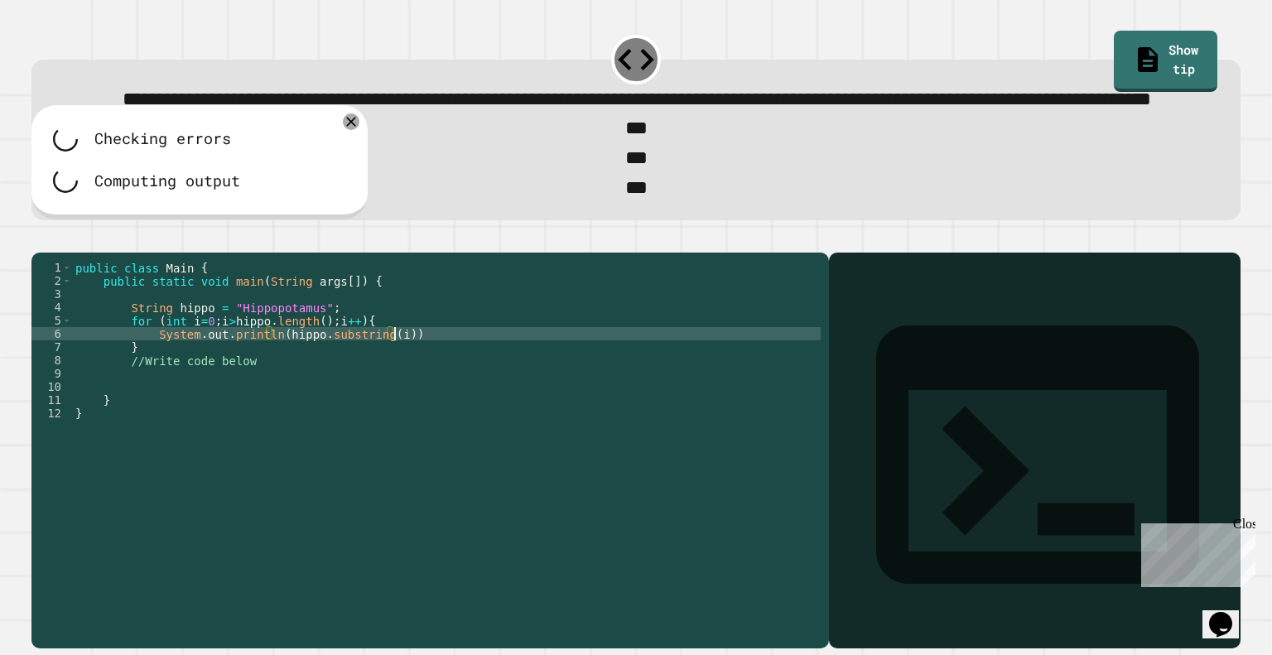
click at [408, 400] on div "public class Main { public static void main ( String args [ ]) { String hippo =…" at bounding box center [446, 413] width 748 height 305
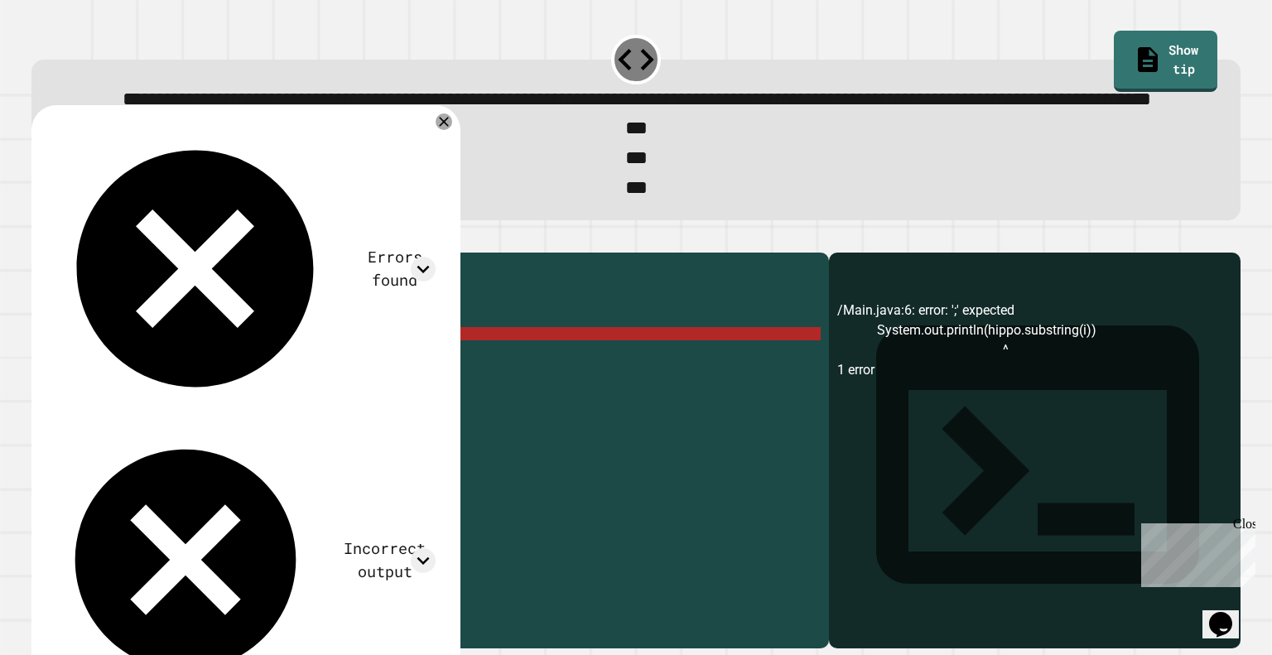
scroll to position [0, 22]
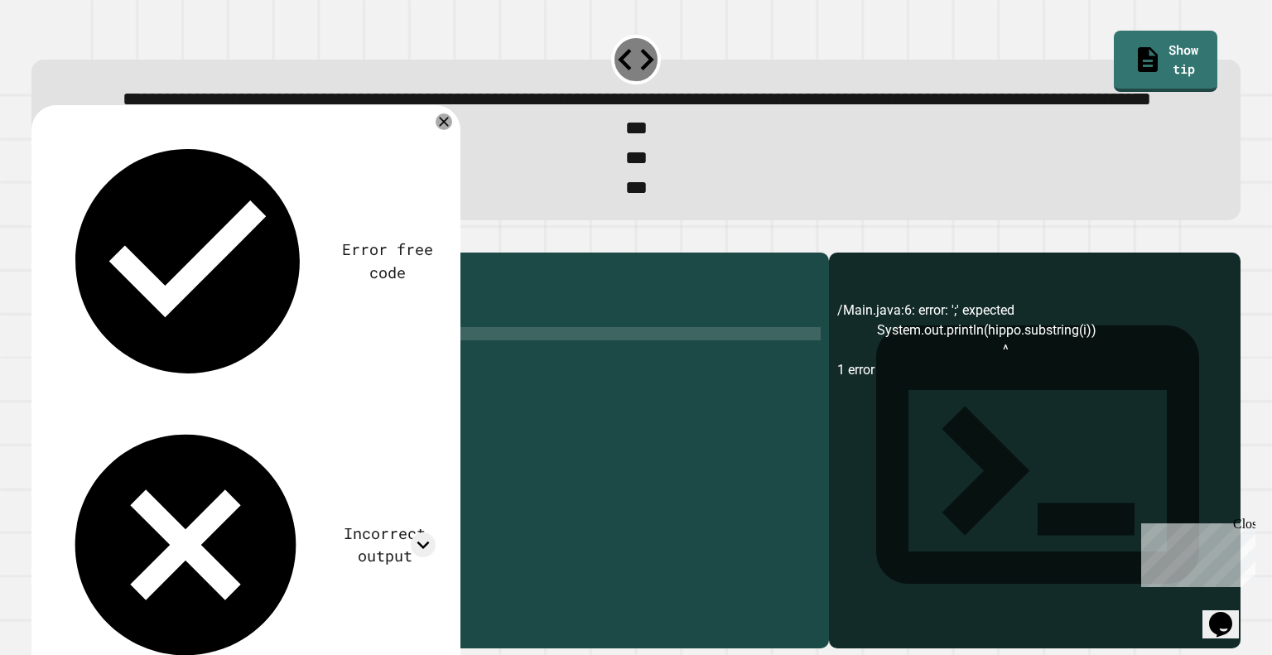
click at [309, 394] on div "public class Main { public static void main ( String args [ ]) { String hippo =…" at bounding box center [446, 413] width 748 height 305
click at [40, 239] on icon "button" at bounding box center [40, 239] width 0 height 0
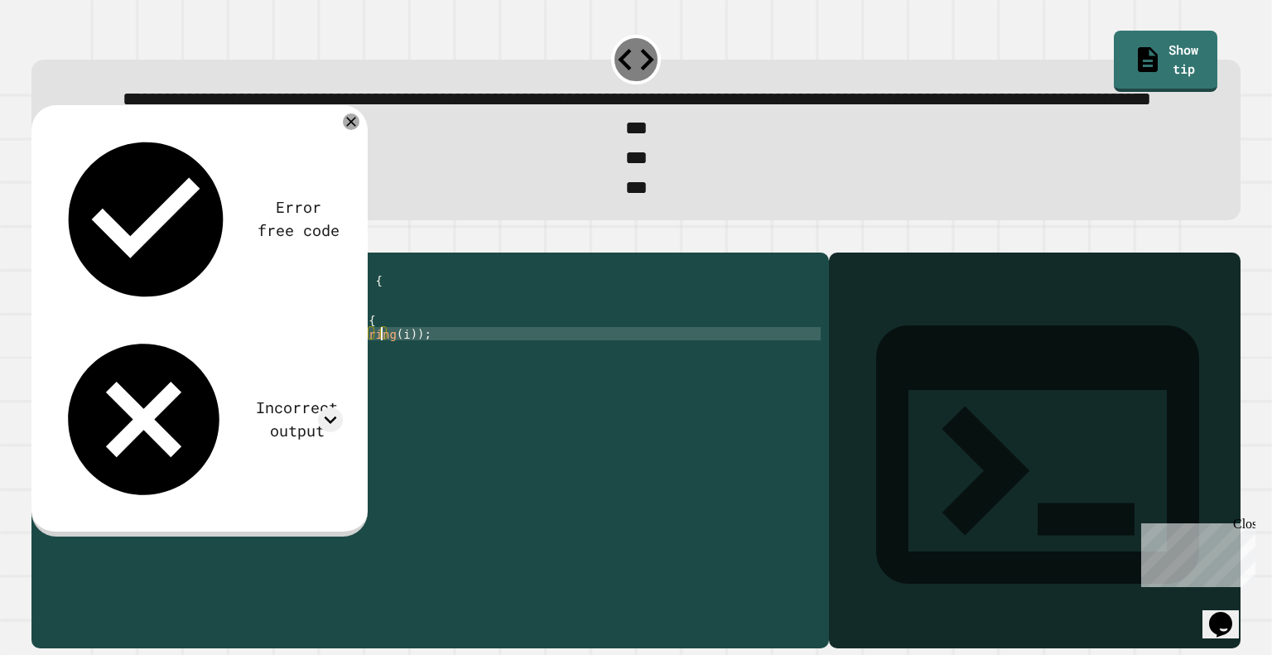
click at [381, 398] on div "public class Main { public static void main ( String args [ ]) { String hippo =…" at bounding box center [446, 413] width 748 height 305
drag, startPoint x: 275, startPoint y: 394, endPoint x: 346, endPoint y: 395, distance: 71.2
click at [275, 394] on div "public class Main { public static void main ( String args [ ]) { String hippo =…" at bounding box center [446, 413] width 748 height 305
drag, startPoint x: 368, startPoint y: 397, endPoint x: 313, endPoint y: 397, distance: 54.6
click at [313, 397] on div "public class Main { public static void main ( String args [ ]) { String hippo =…" at bounding box center [446, 413] width 748 height 305
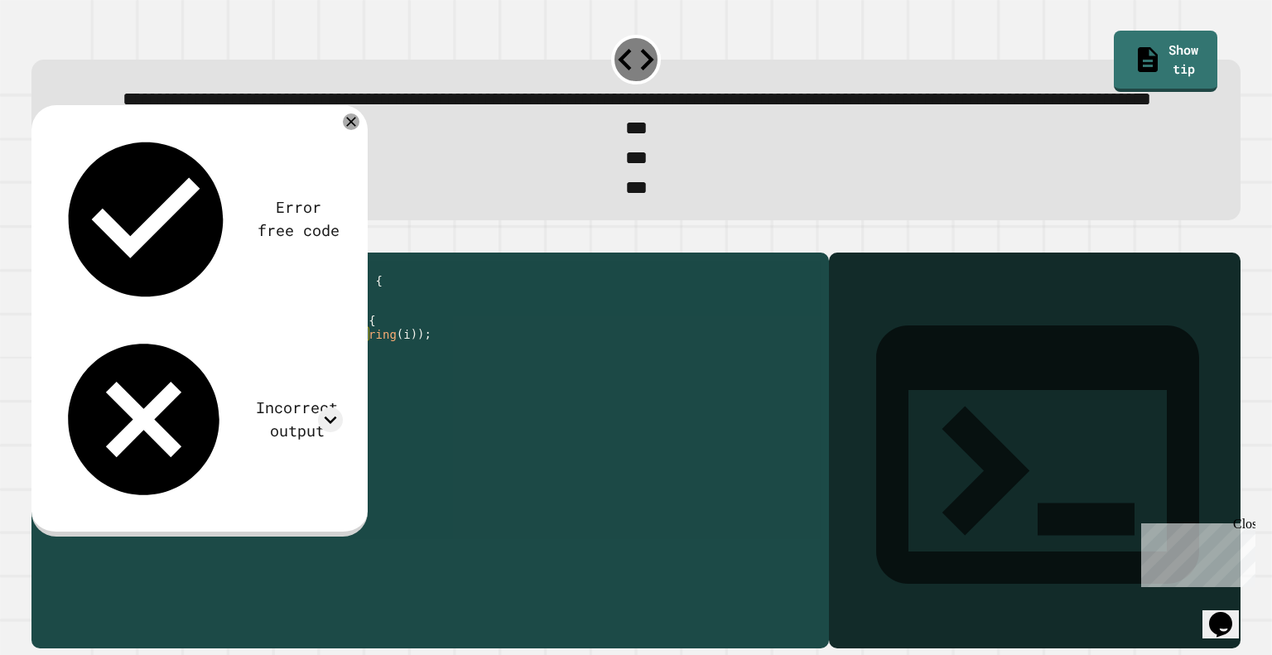
click at [313, 397] on div "public class Main { public static void main ( String args [ ]) { String hippo =…" at bounding box center [446, 400] width 748 height 278
click at [382, 398] on div "public class Main { public static void main ( String args [ ]) { String hippo =…" at bounding box center [446, 413] width 748 height 305
click at [40, 239] on icon "button" at bounding box center [40, 239] width 0 height 0
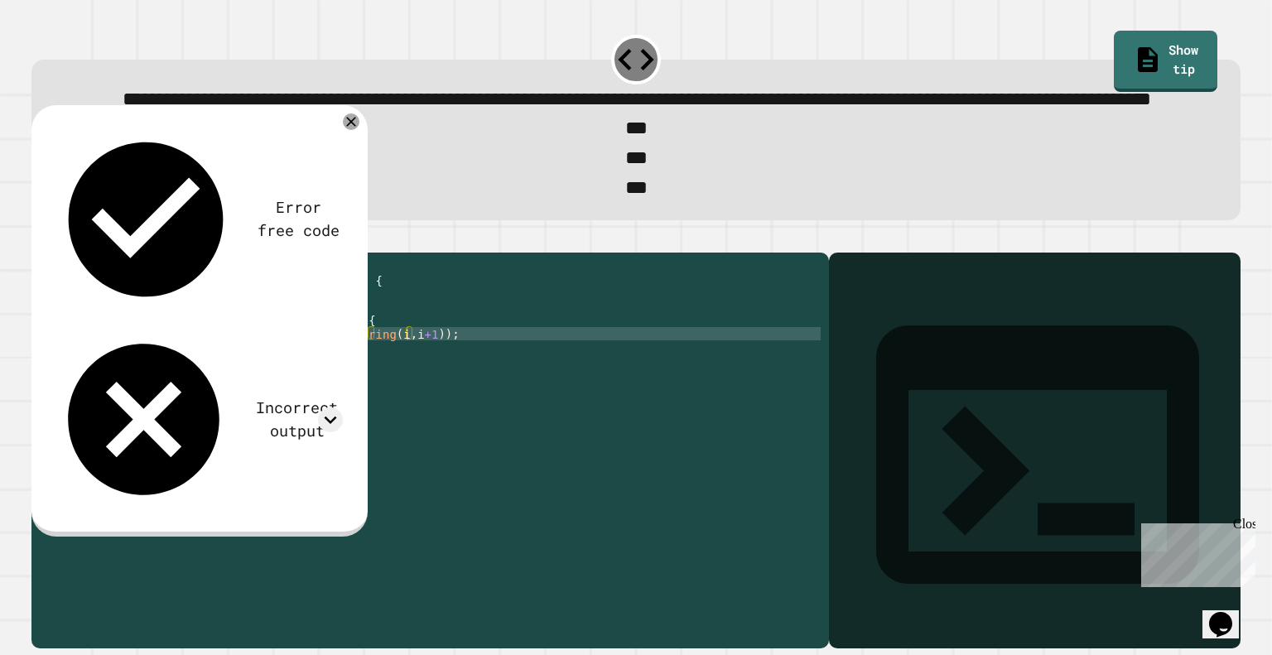
click at [224, 385] on div "public class Main { public static void main ( String args [ ]) { String hippo =…" at bounding box center [446, 413] width 748 height 305
type textarea "**********"
click at [55, 255] on icon "button" at bounding box center [50, 249] width 9 height 12
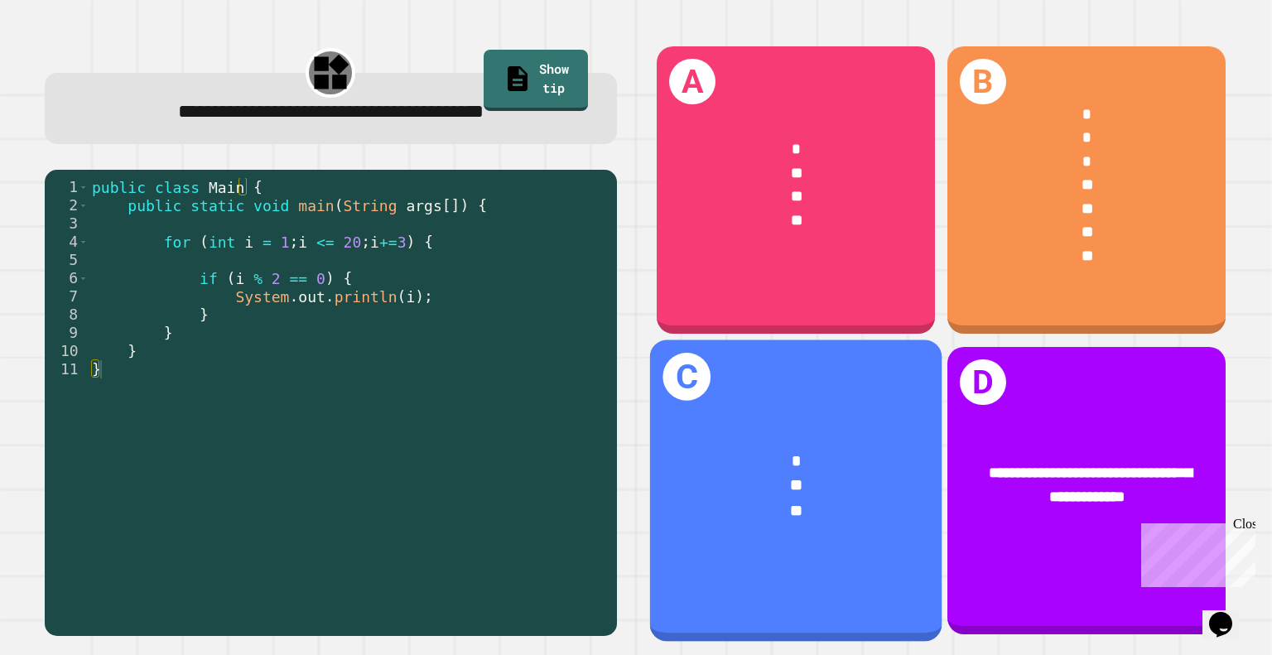
click at [768, 474] on div "**" at bounding box center [796, 486] width 228 height 25
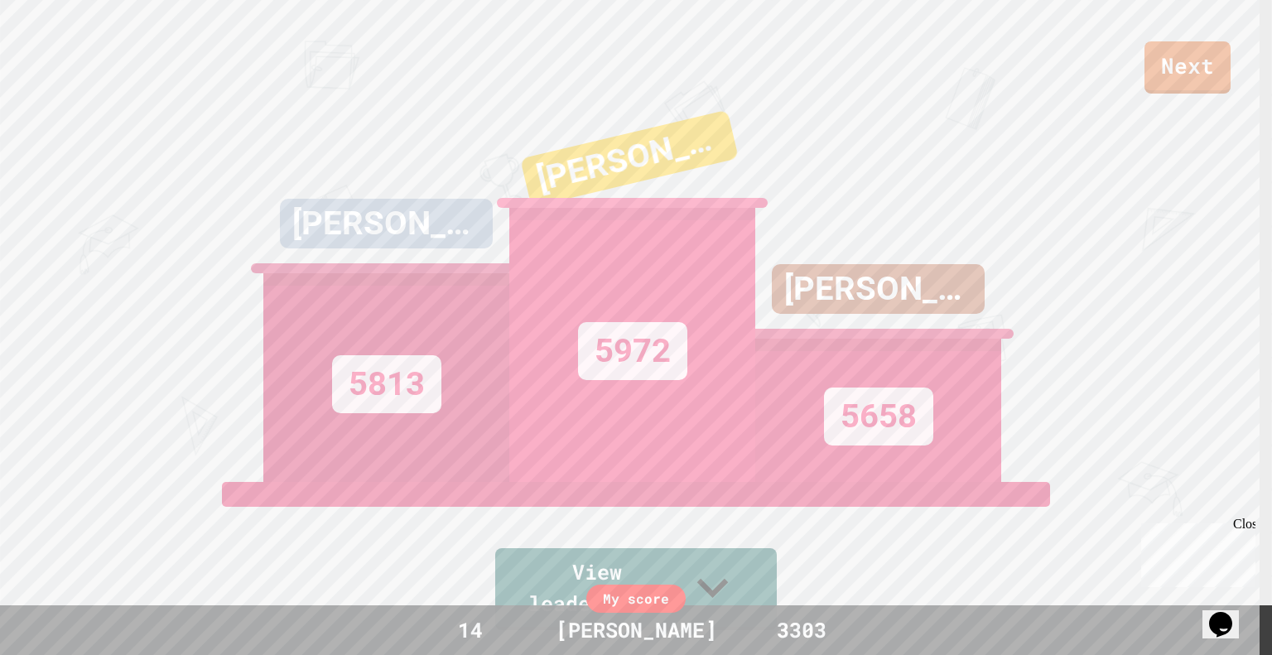
click at [477, 482] on div "5813" at bounding box center [386, 377] width 246 height 209
click at [423, 362] on div "5813" at bounding box center [386, 377] width 246 height 209
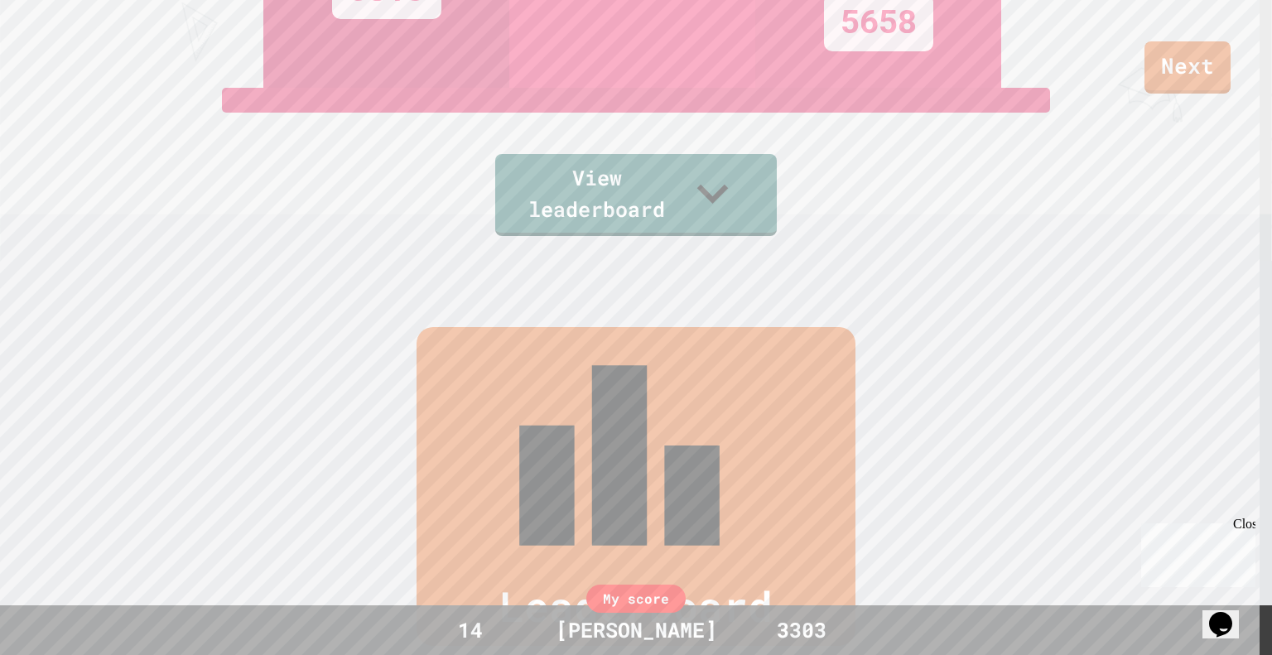
click at [524, 228] on link "View leaderboard" at bounding box center [635, 195] width 281 height 82
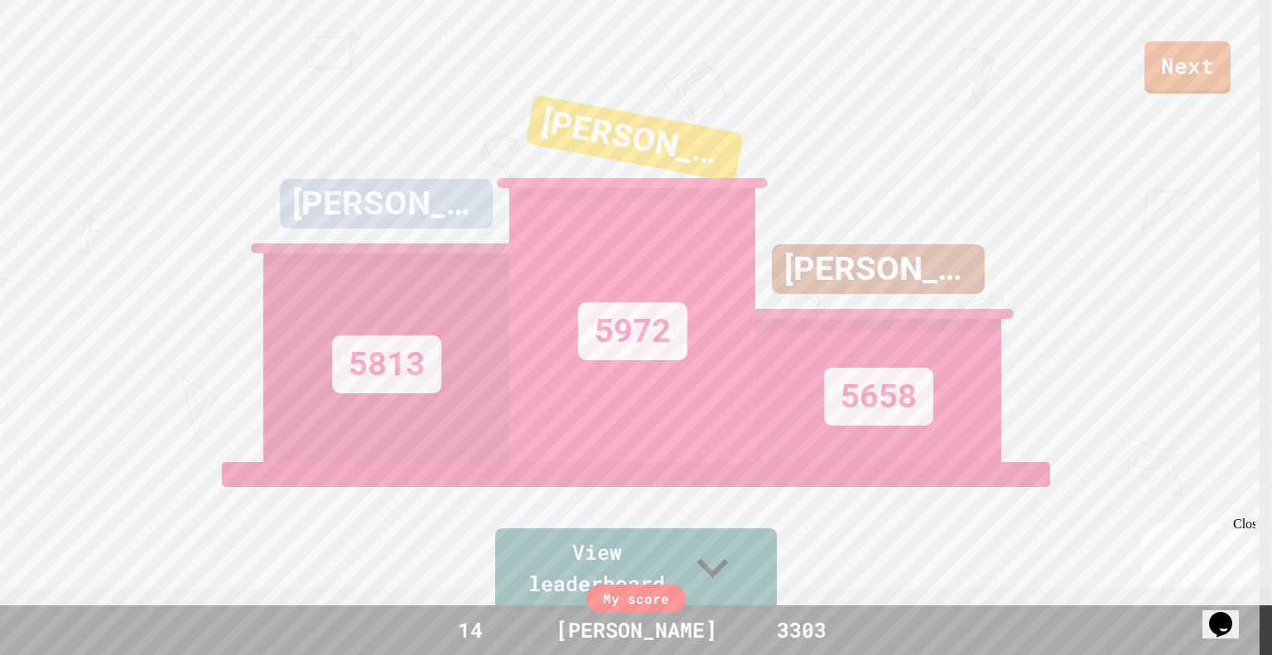
scroll to position [0, 0]
